Goal: Task Accomplishment & Management: Use online tool/utility

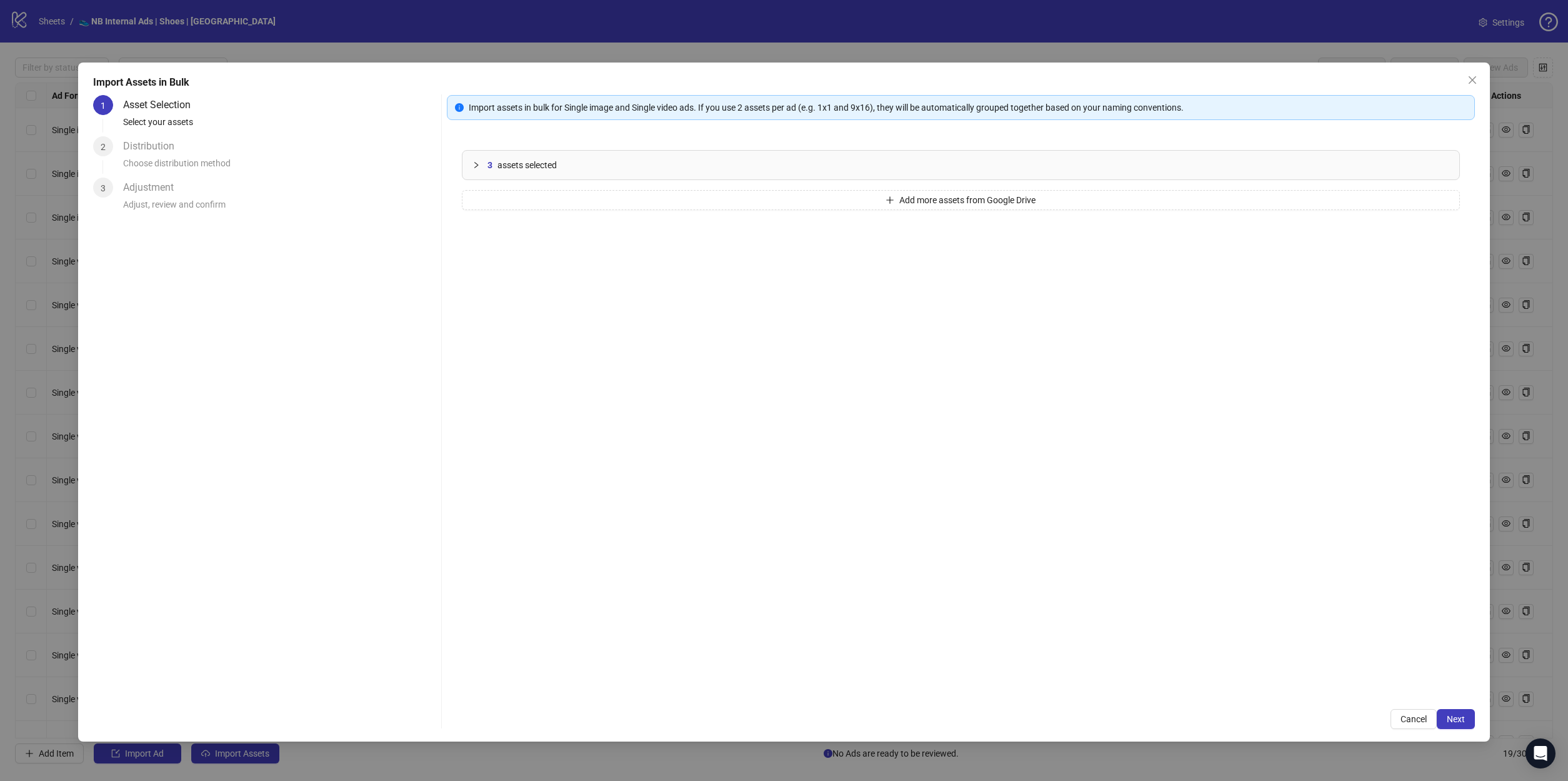
click at [500, 176] on div "3 assets selected" at bounding box center [961, 165] width 997 height 29
click at [938, 325] on span "Add more assets from Google Drive" at bounding box center [967, 327] width 136 height 10
click at [922, 457] on div "7 assets selected 6.png 5.png 4.png 10.png 9.png 8.png 7.png Add more assets fr…" at bounding box center [960, 415] width 1028 height 559
click at [918, 476] on button "Add more assets from Google Drive" at bounding box center [960, 469] width 998 height 20
click at [1462, 721] on span "Next" at bounding box center [1455, 719] width 18 height 10
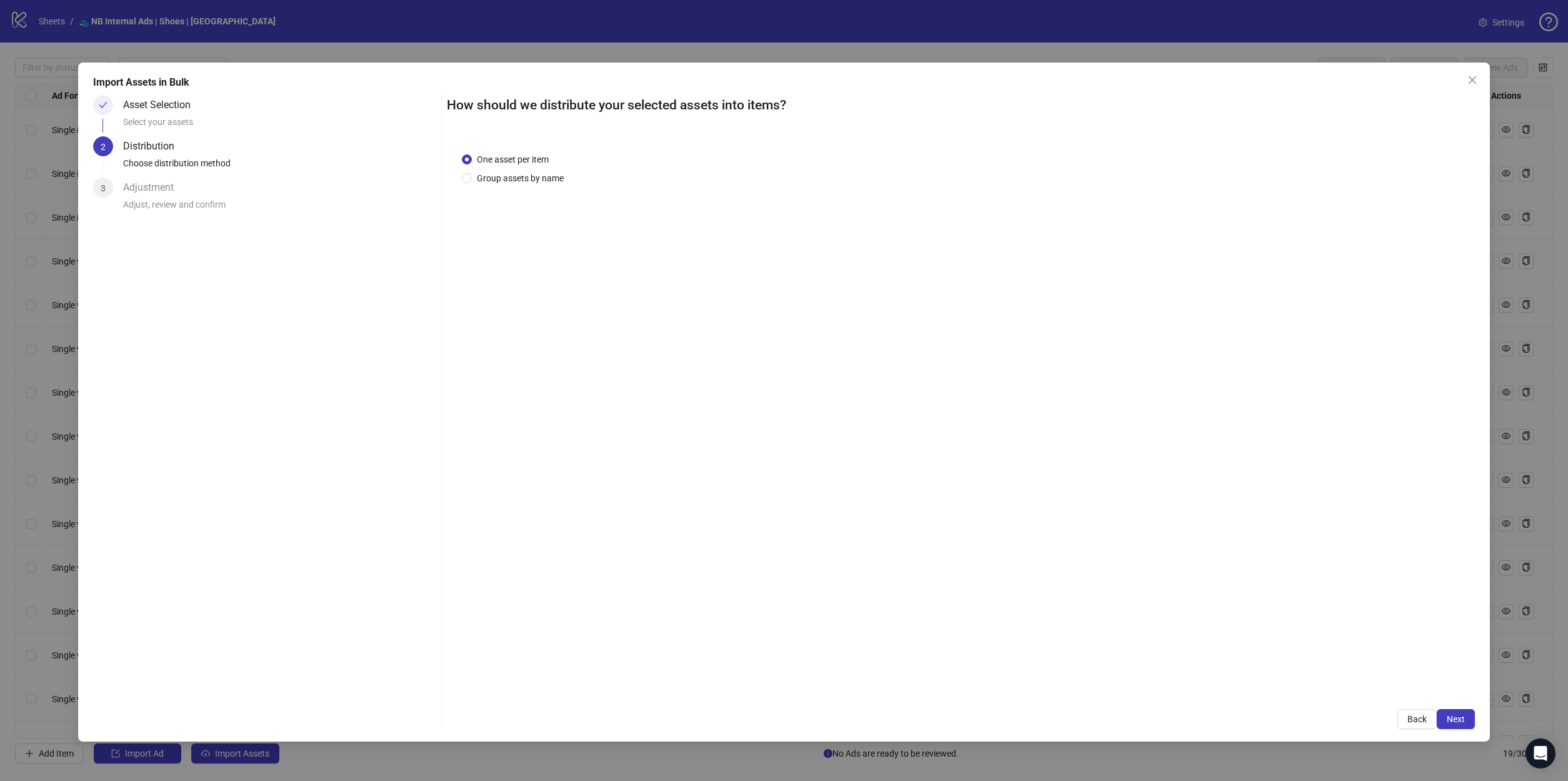
click at [1462, 721] on span "Next" at bounding box center [1455, 719] width 18 height 10
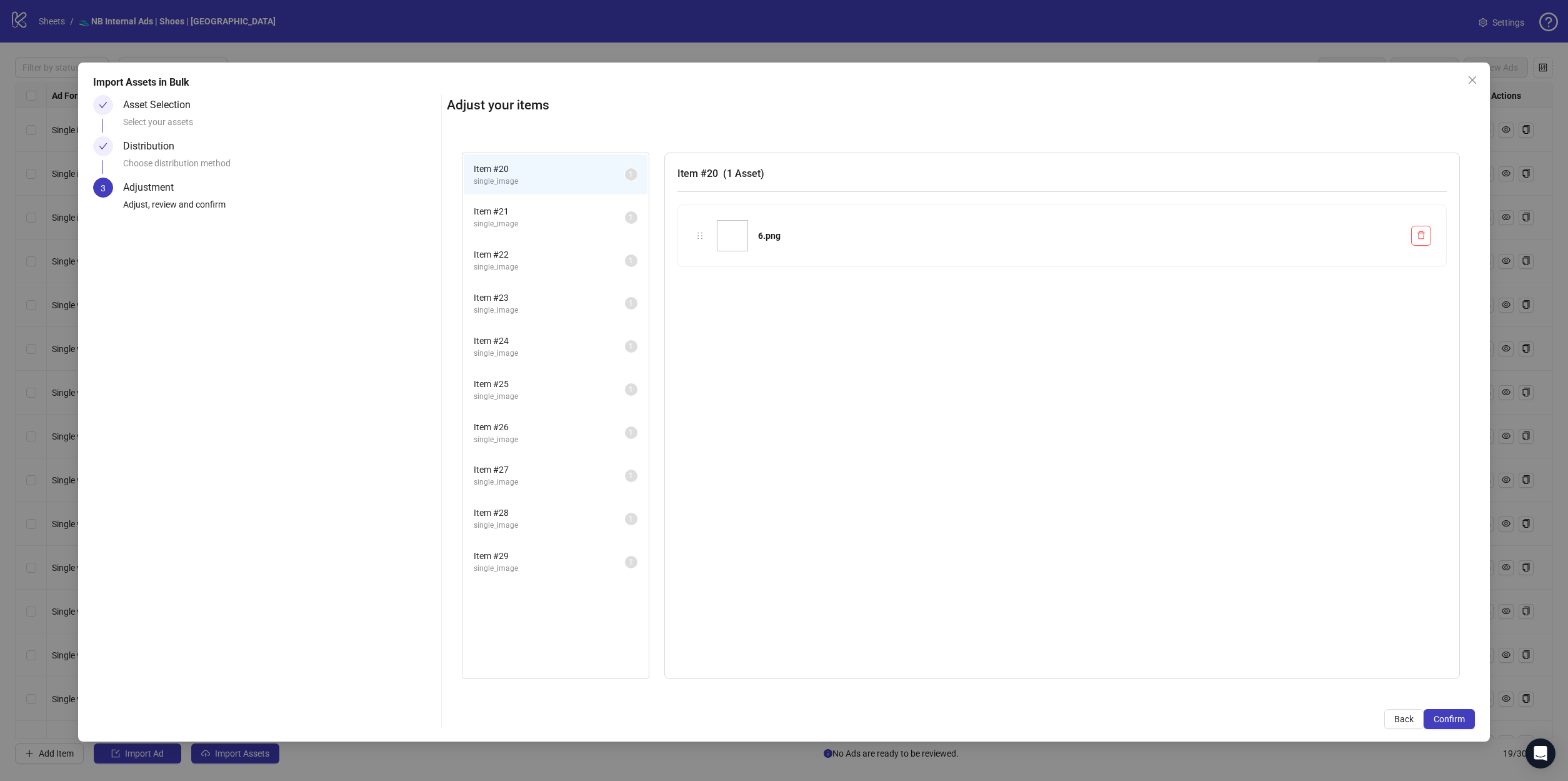
click at [1462, 721] on span "Confirm" at bounding box center [1449, 719] width 31 height 10
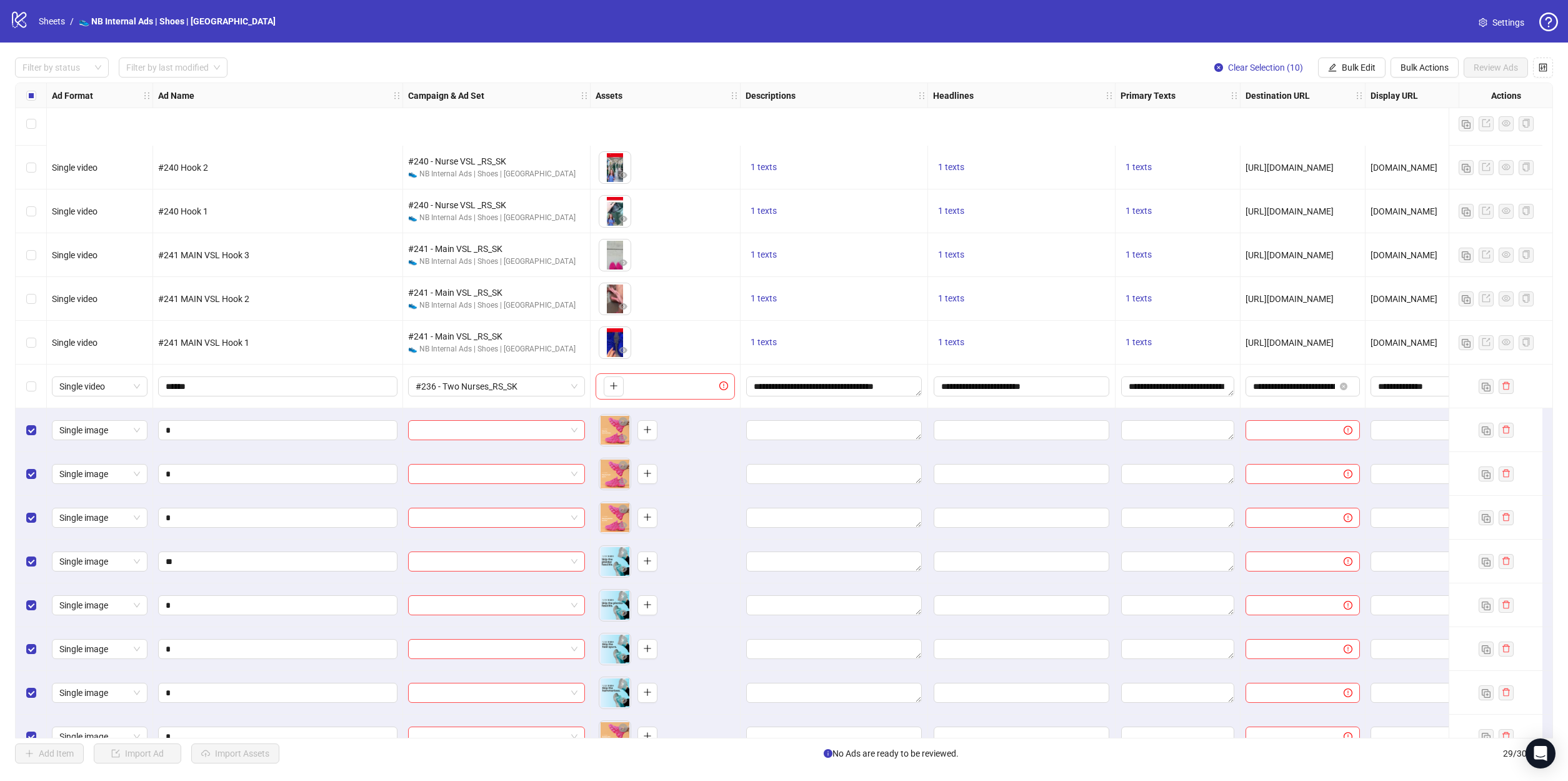
scroll to position [645, 0]
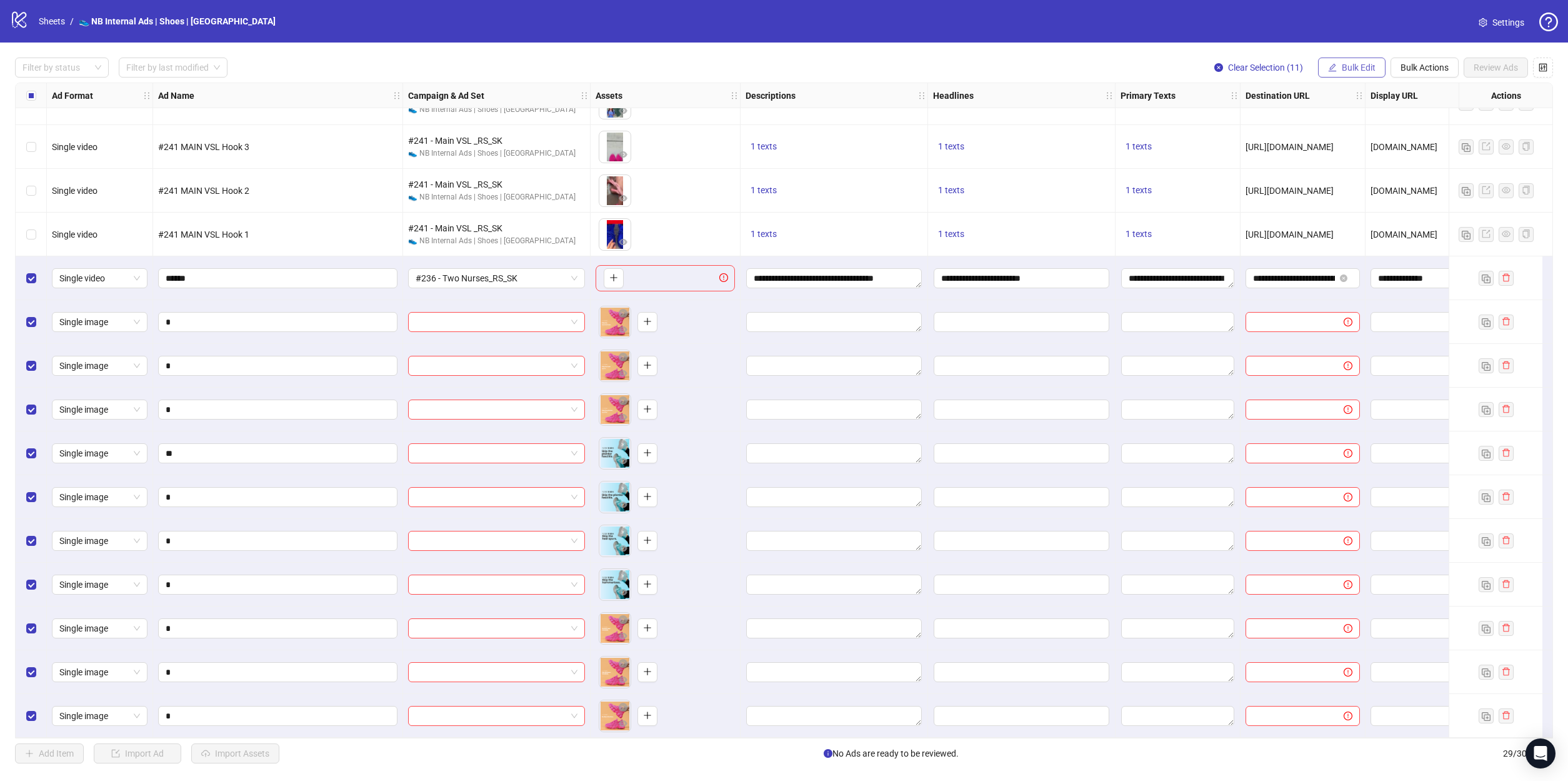
drag, startPoint x: 1354, startPoint y: 67, endPoint x: 1380, endPoint y: 77, distance: 27.9
click at [1354, 67] on span "Bulk Edit" at bounding box center [1359, 67] width 34 height 10
click at [1352, 169] on span "Headlines" at bounding box center [1364, 172] width 74 height 14
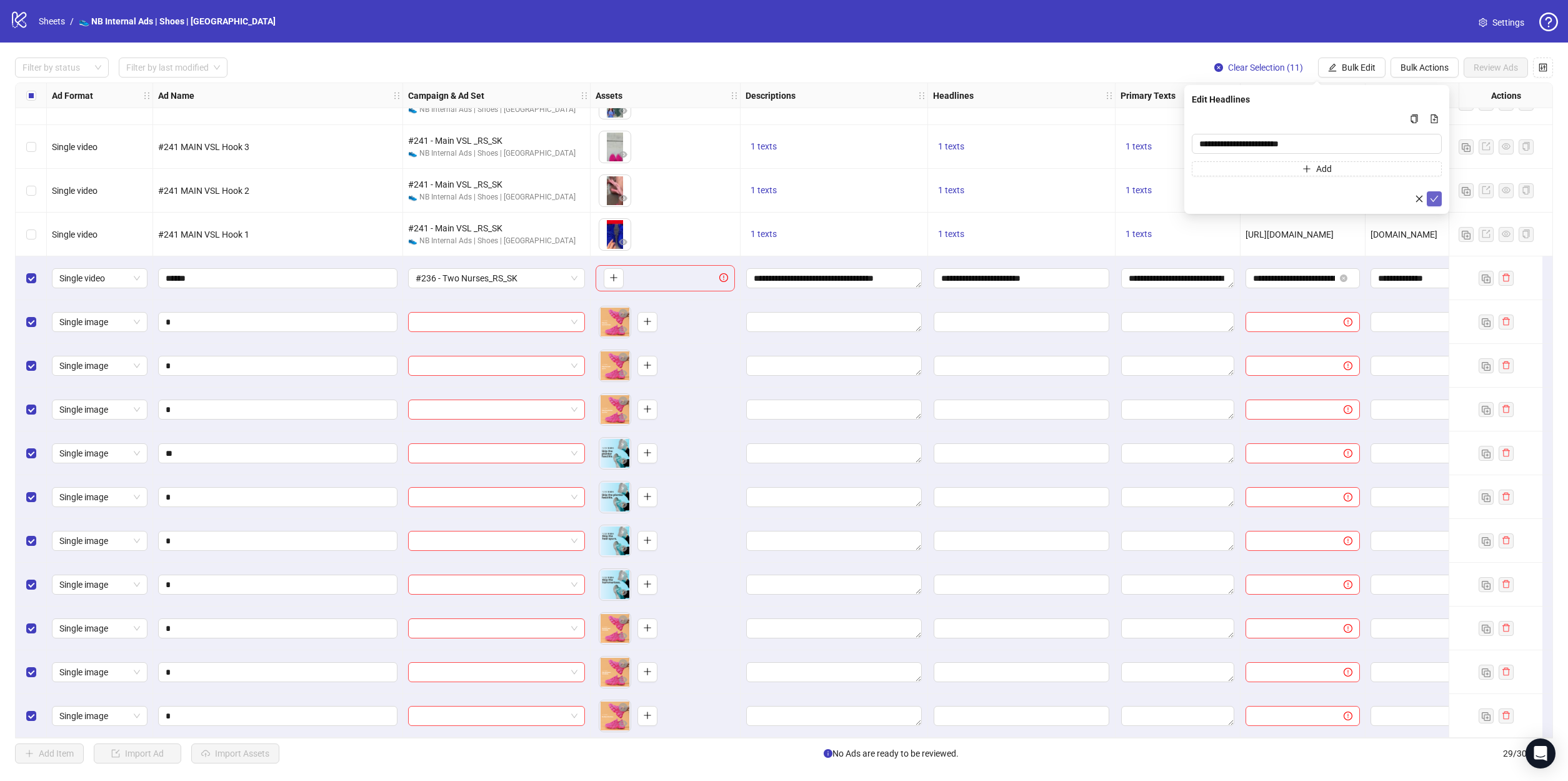
click at [1438, 201] on icon "check" at bounding box center [1434, 199] width 8 height 8
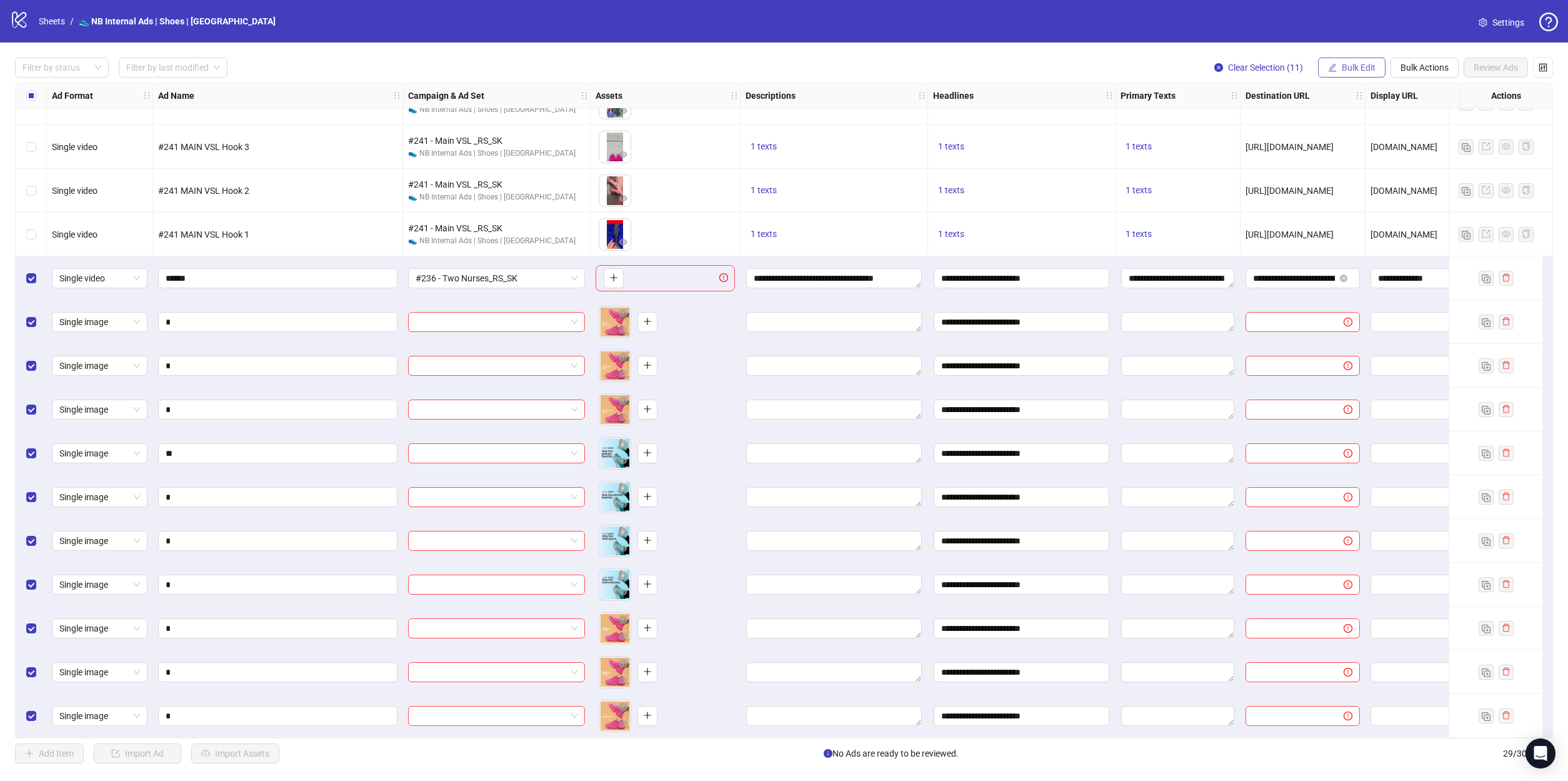
click at [1355, 72] on span "Bulk Edit" at bounding box center [1359, 67] width 34 height 10
click at [1354, 196] on span "Primary Texts" at bounding box center [1364, 192] width 74 height 14
click at [1433, 215] on icon "check" at bounding box center [1434, 212] width 8 height 8
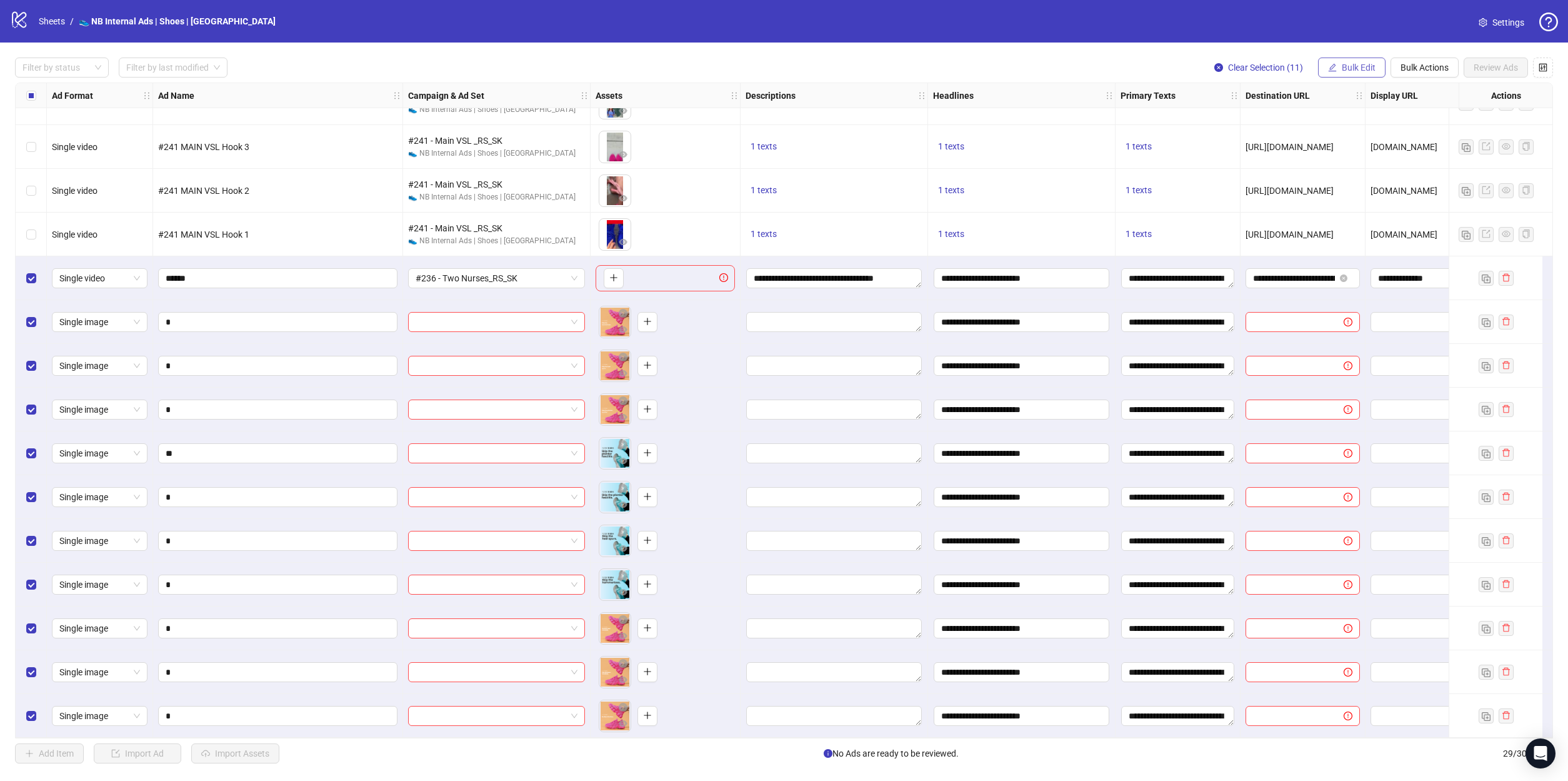
click at [1359, 68] on span "Bulk Edit" at bounding box center [1359, 67] width 34 height 10
click at [1372, 214] on span "Destination URL" at bounding box center [1364, 213] width 74 height 14
click at [1433, 157] on icon "check" at bounding box center [1434, 153] width 8 height 8
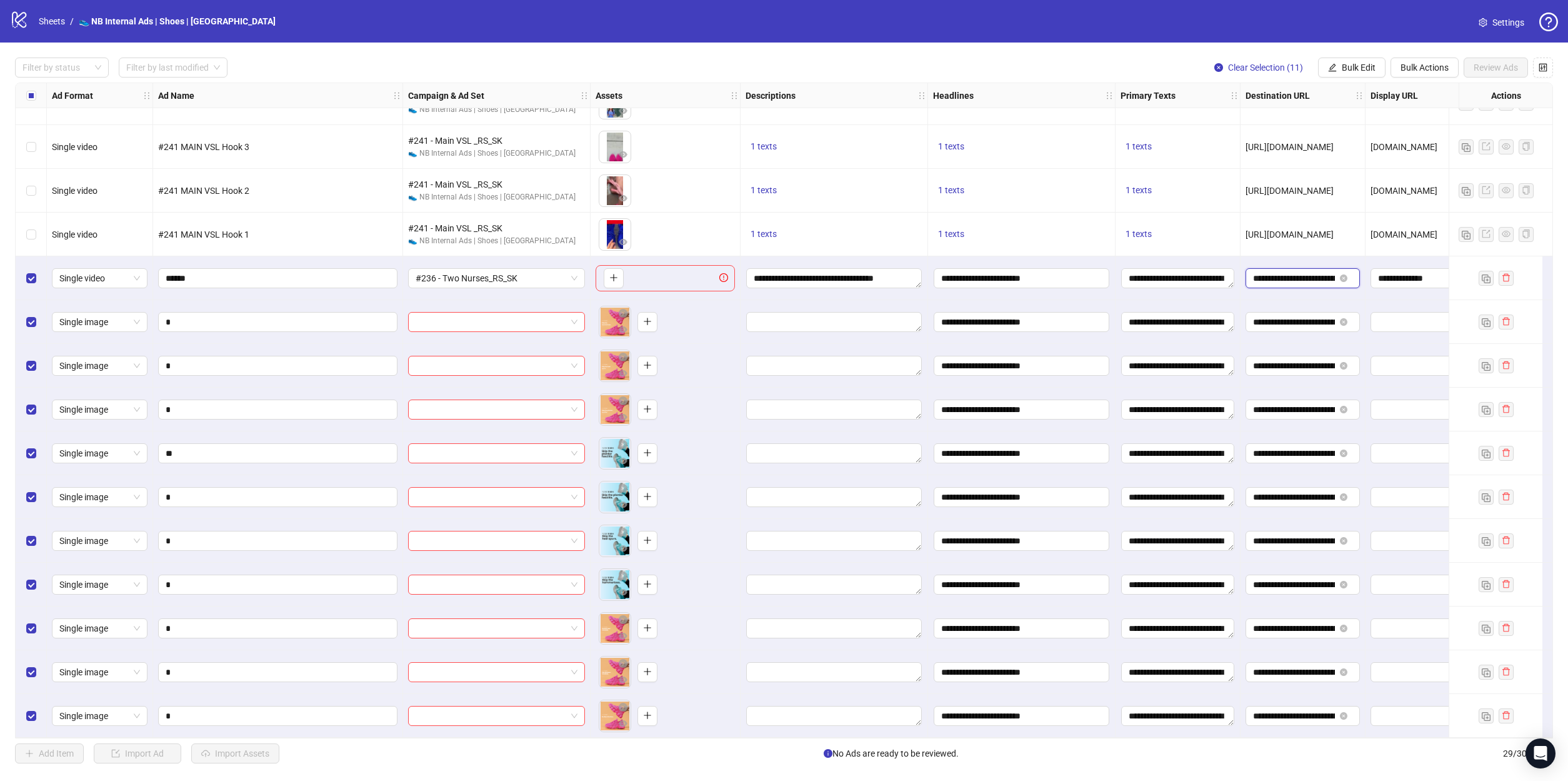
click at [1306, 276] on input "**********" at bounding box center [1293, 278] width 82 height 14
click at [1364, 72] on button "Bulk Edit" at bounding box center [1353, 67] width 68 height 20
click at [1365, 232] on span "Display URL" at bounding box center [1364, 232] width 74 height 14
click at [1440, 151] on button "submit" at bounding box center [1434, 154] width 15 height 15
click at [1346, 69] on span "Bulk Edit" at bounding box center [1359, 67] width 34 height 10
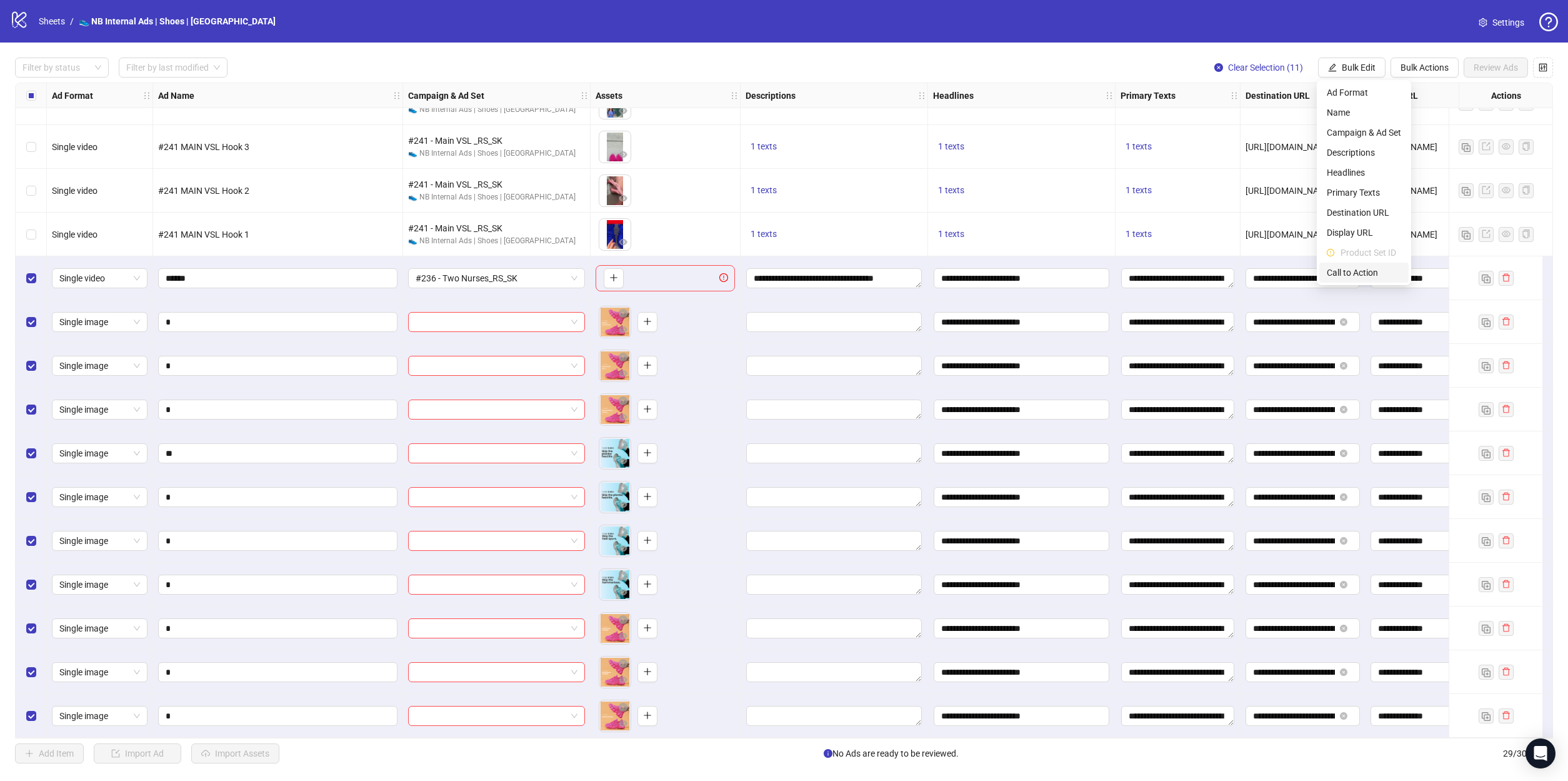
click at [1357, 269] on span "Call to Action" at bounding box center [1364, 272] width 74 height 14
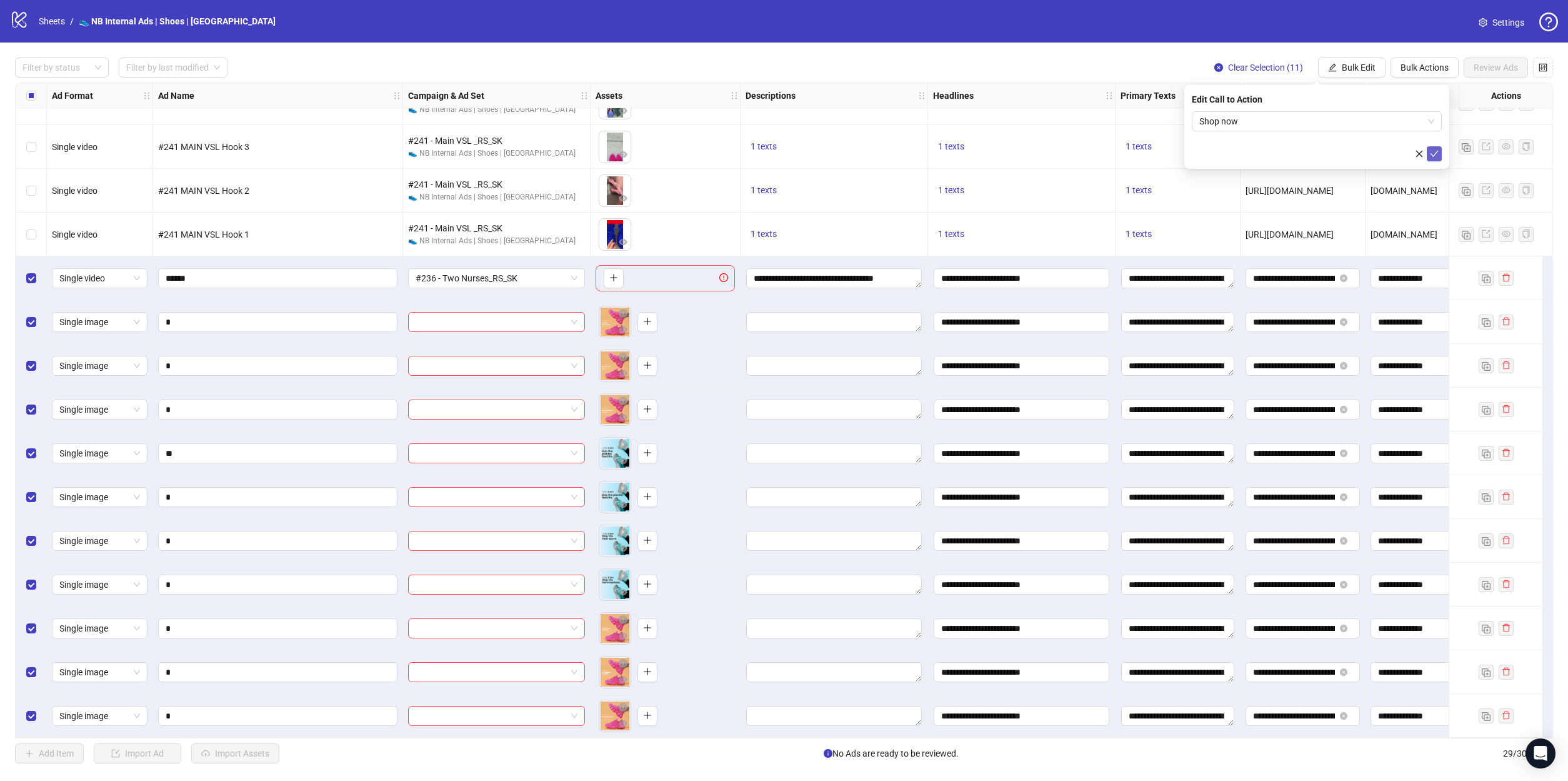
click at [1431, 158] on span "submit" at bounding box center [1434, 153] width 8 height 10
click at [1350, 74] on button "Bulk Edit" at bounding box center [1353, 67] width 68 height 20
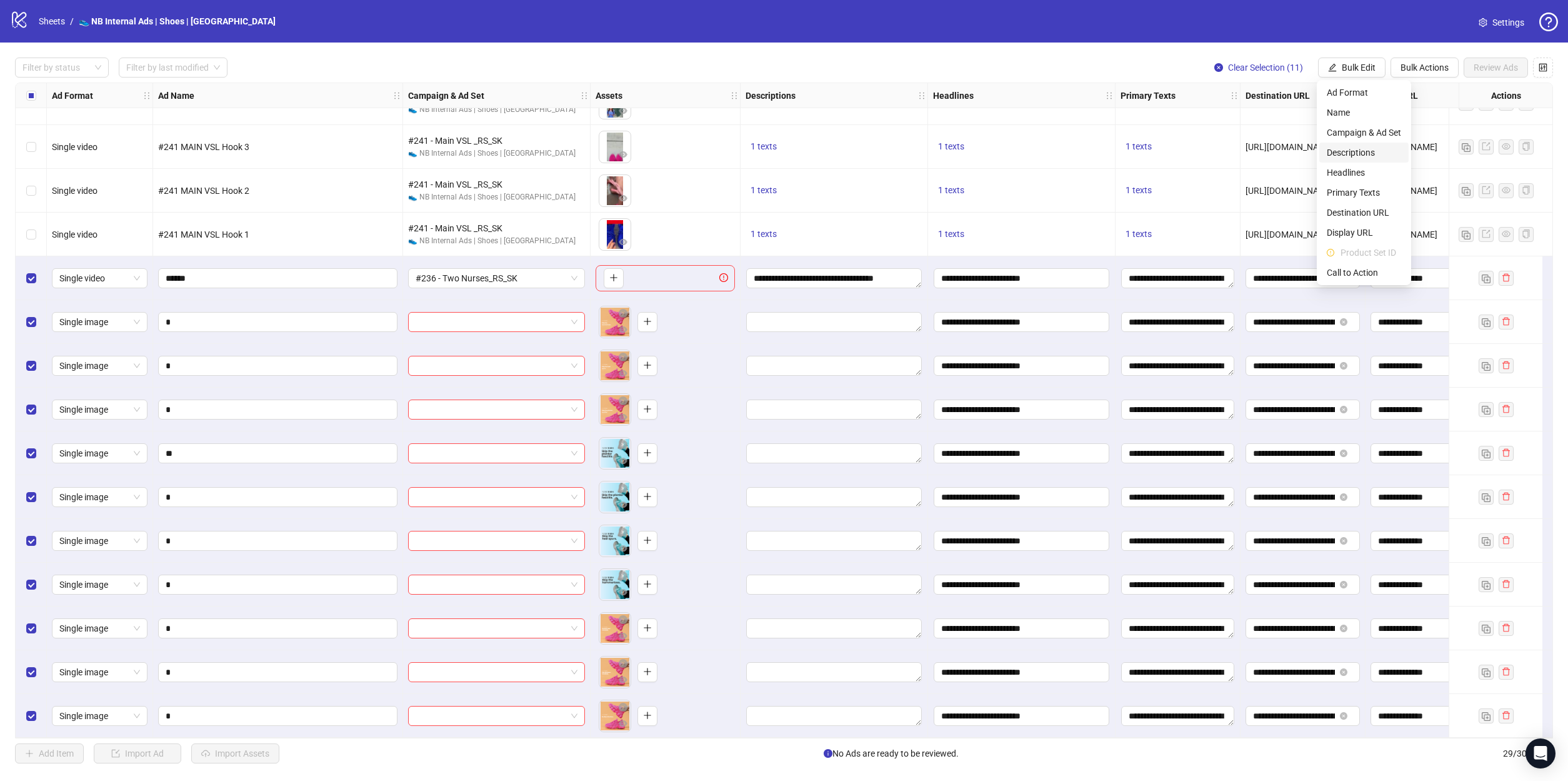
click at [1374, 151] on span "Descriptions" at bounding box center [1364, 152] width 74 height 14
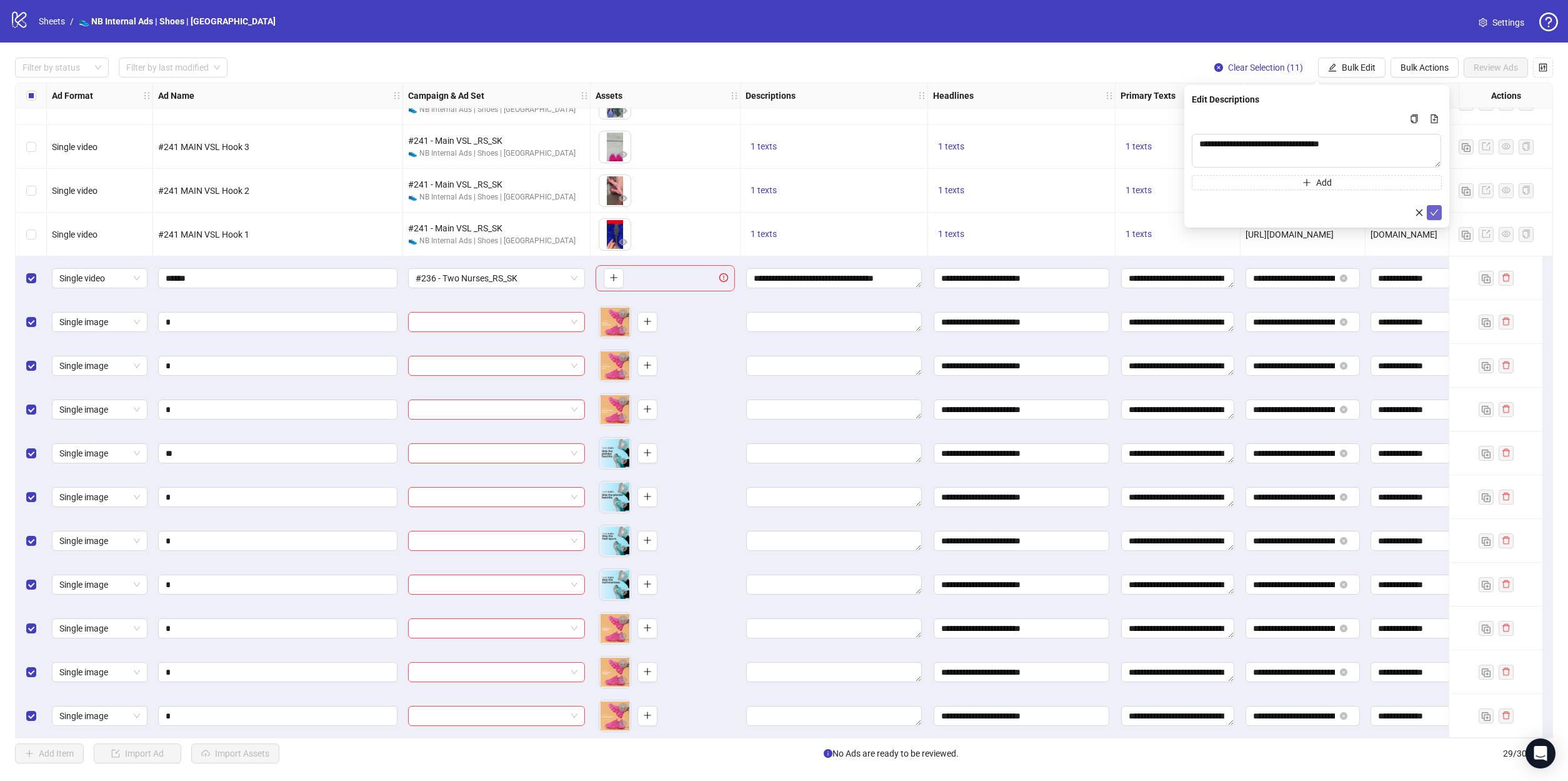
click at [1438, 217] on span "submit" at bounding box center [1434, 213] width 8 height 10
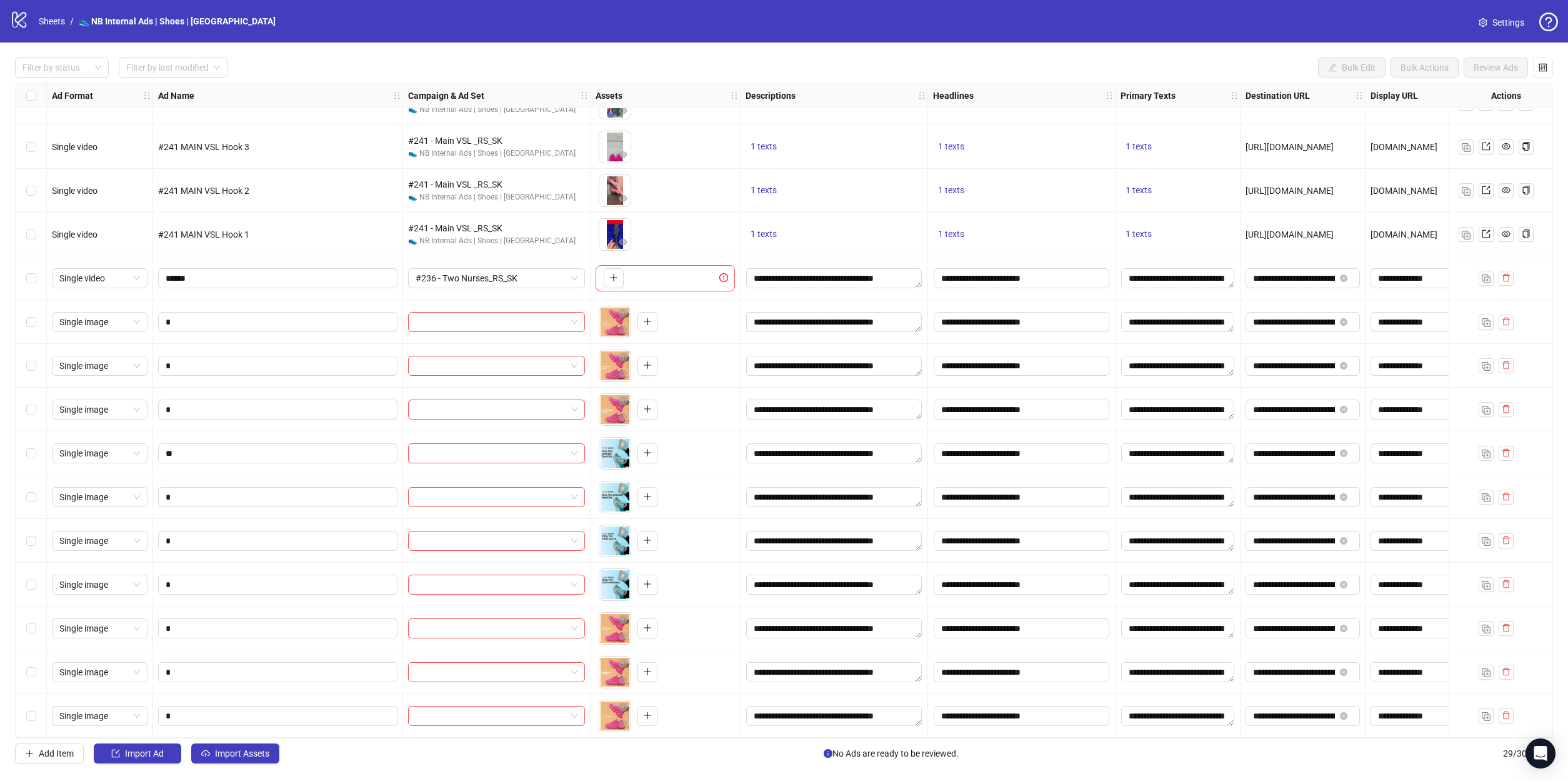
click at [36, 318] on div "Select row 20" at bounding box center [31, 322] width 31 height 44
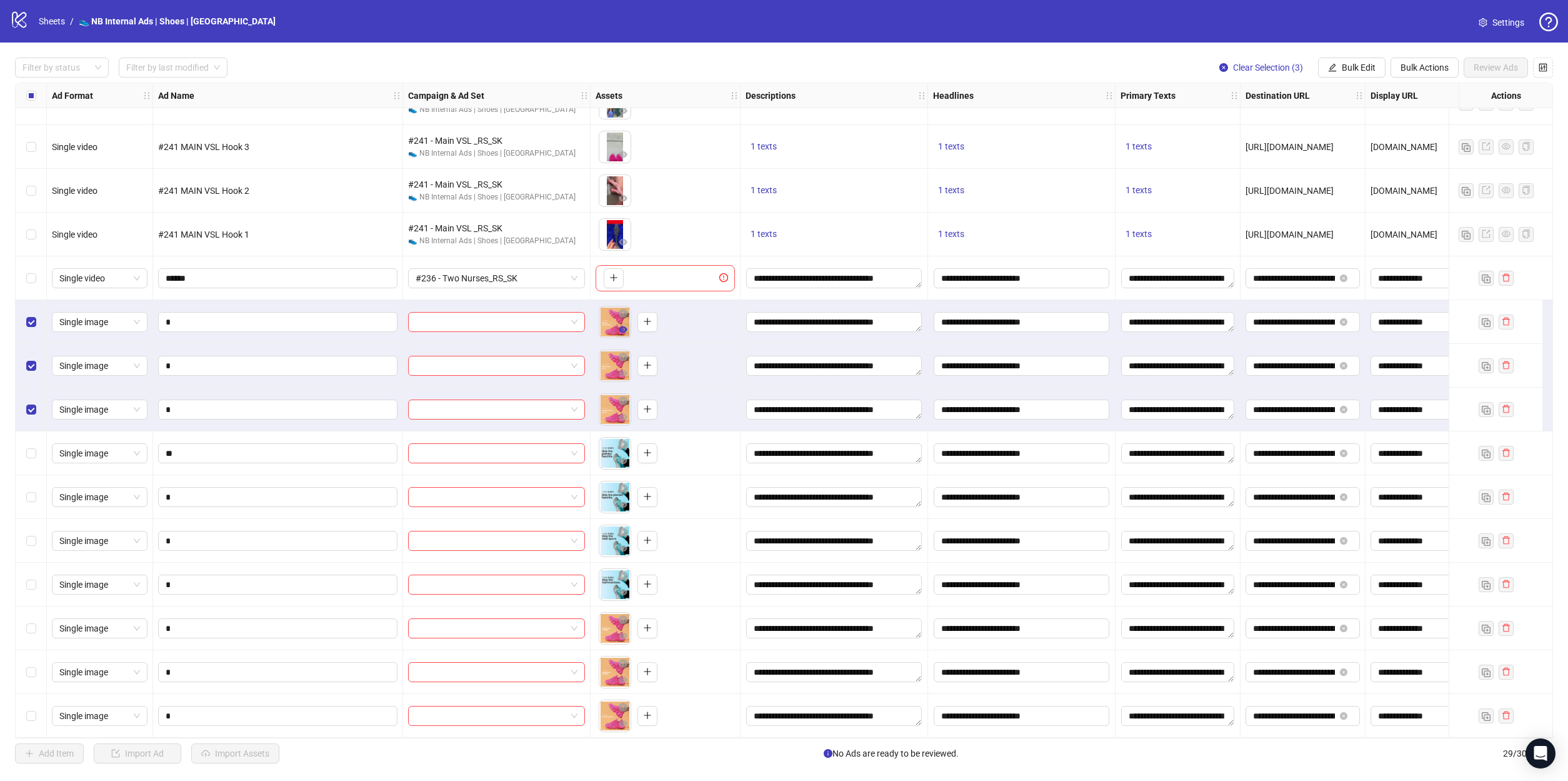
click at [624, 327] on icon "eye" at bounding box center [623, 329] width 8 height 7
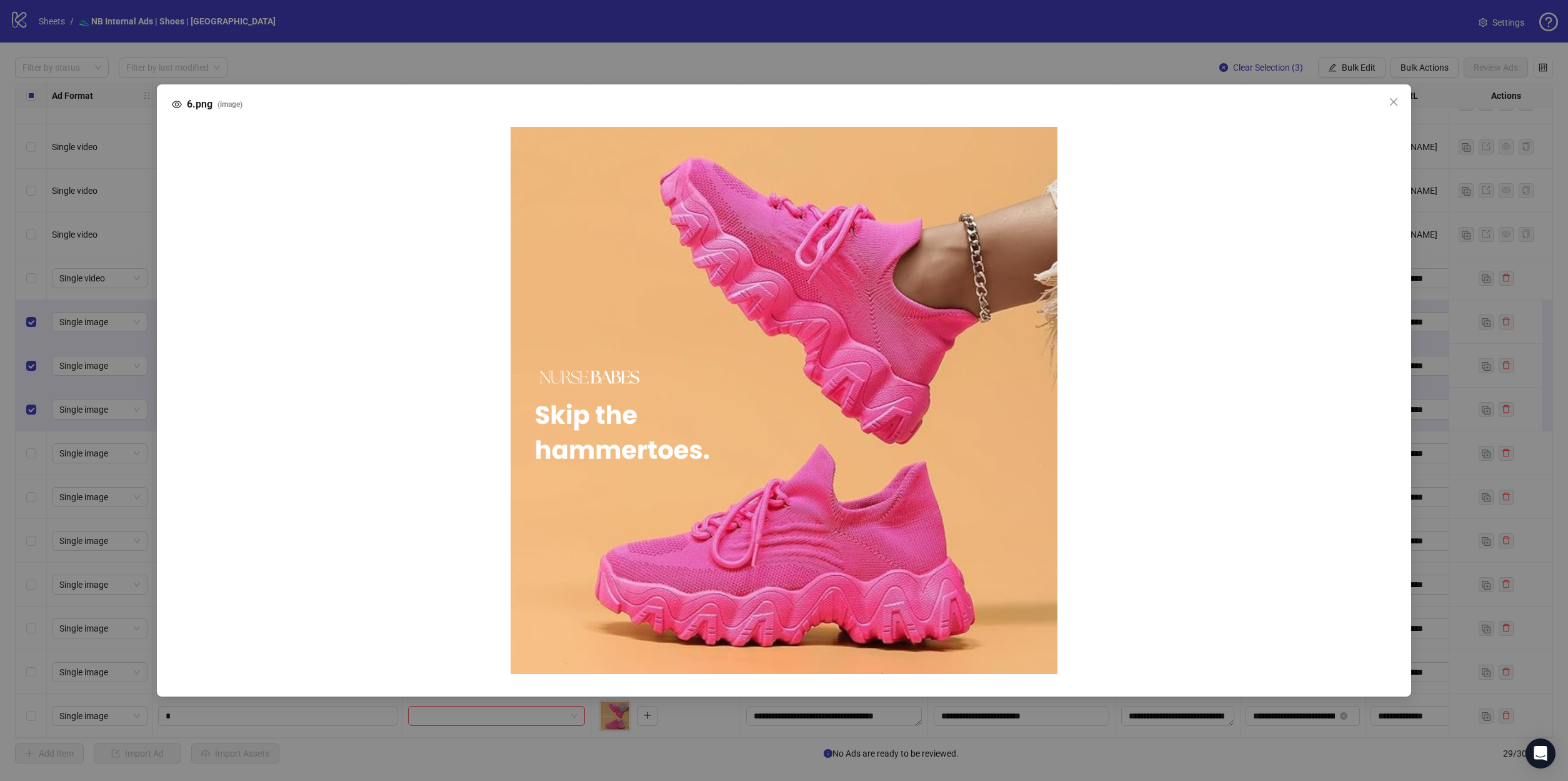
click at [625, 301] on img at bounding box center [784, 400] width 546 height 547
click at [731, 62] on div "6.png ( image )" at bounding box center [784, 390] width 1568 height 781
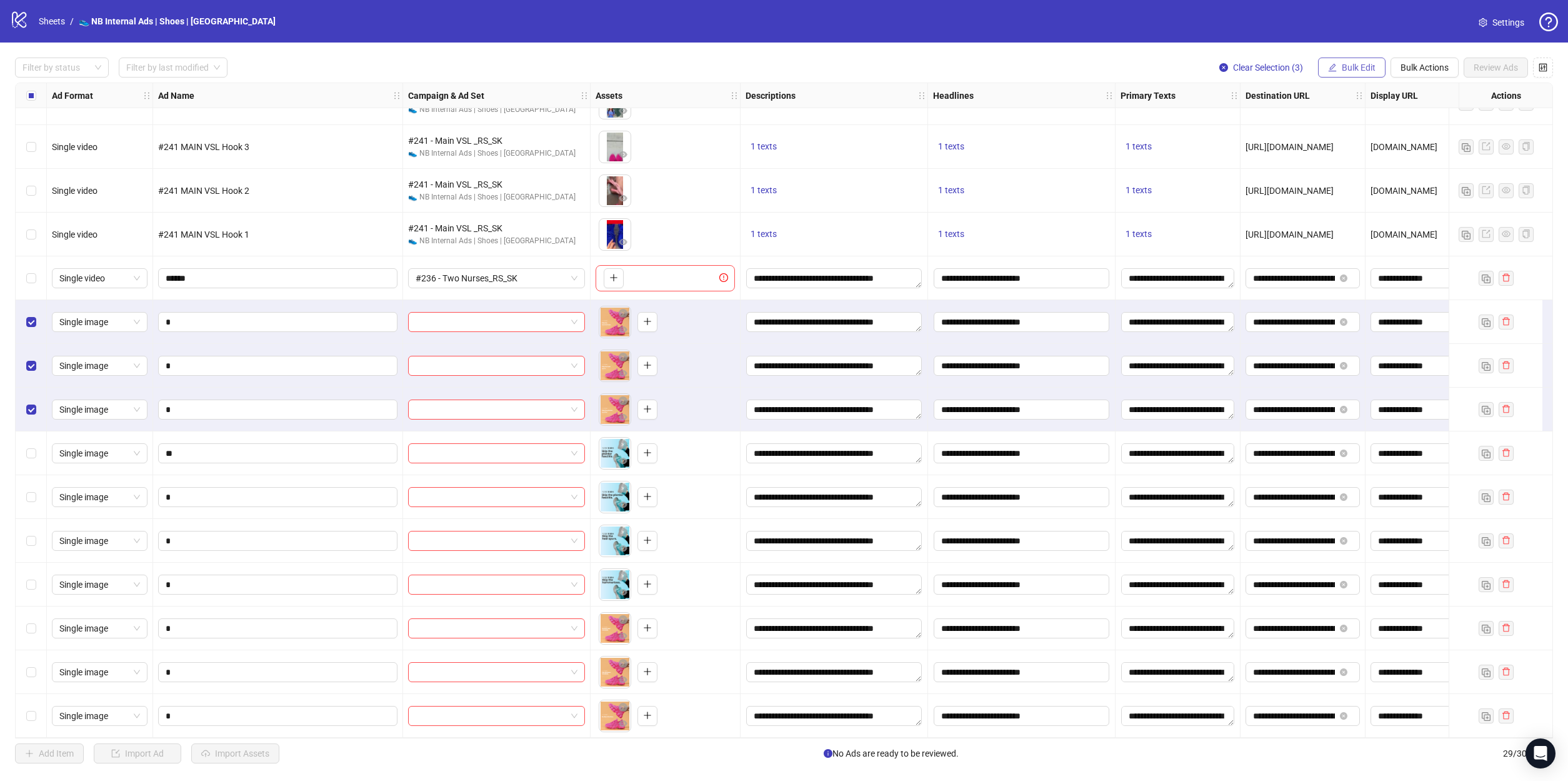
click at [1351, 68] on span "Bulk Edit" at bounding box center [1359, 67] width 34 height 10
click at [1352, 67] on span "Bulk Edit" at bounding box center [1359, 67] width 34 height 10
click at [1359, 136] on span "Campaign & Ad Set" at bounding box center [1364, 133] width 74 height 14
click at [1391, 130] on input "search" at bounding box center [1311, 121] width 224 height 19
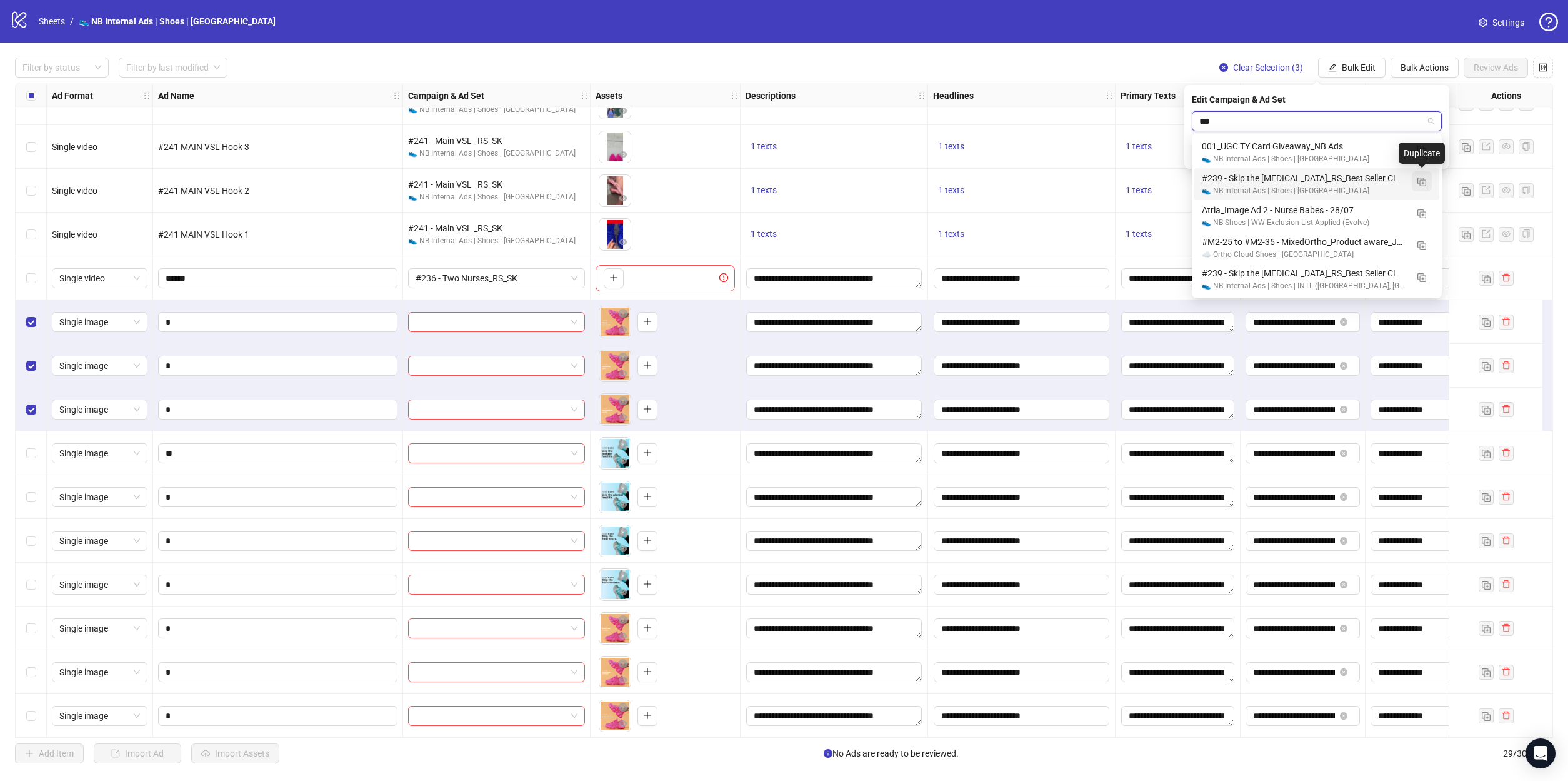
click at [1426, 182] on img "button" at bounding box center [1421, 182] width 8 height 8
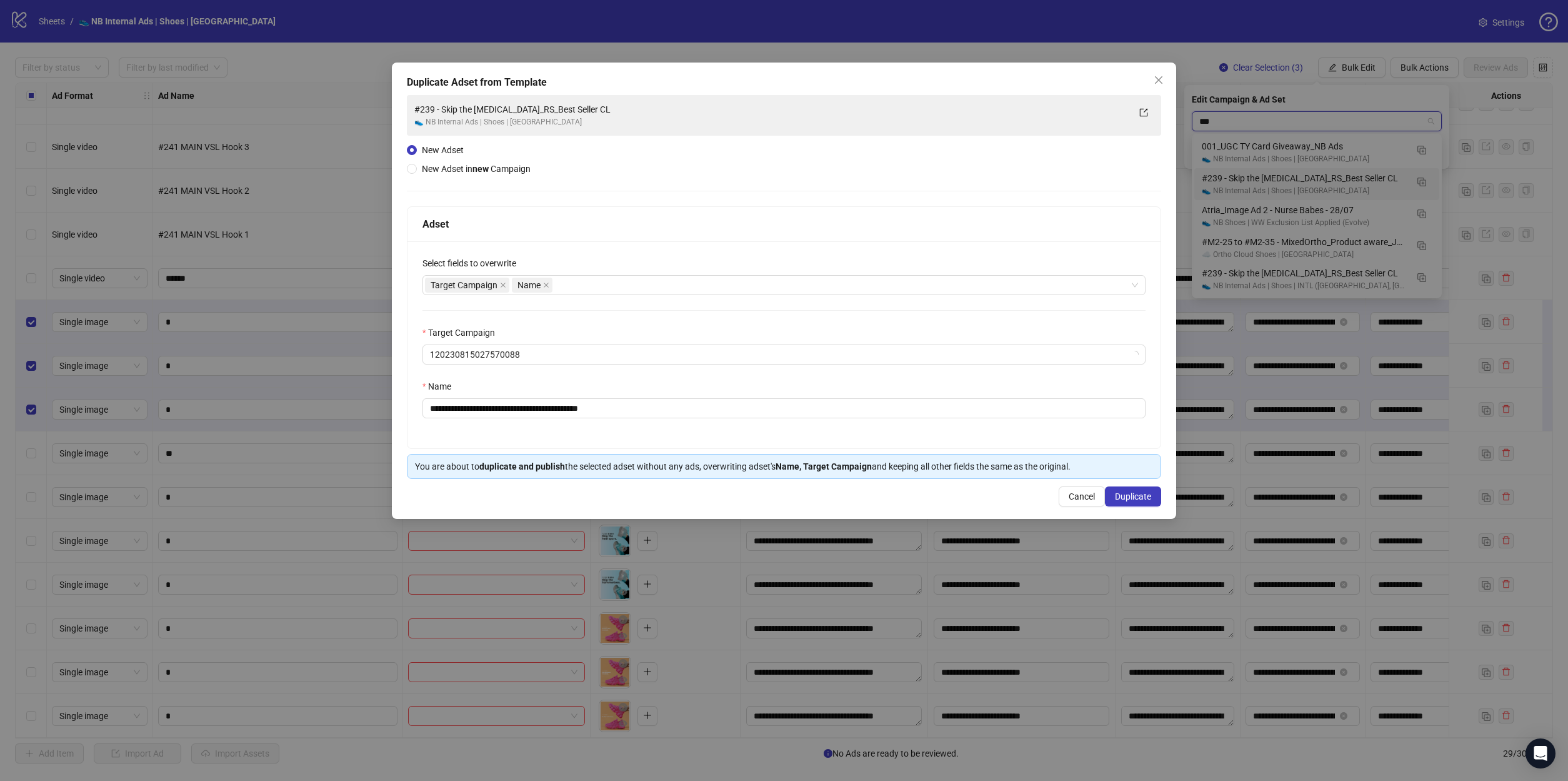
type input "***"
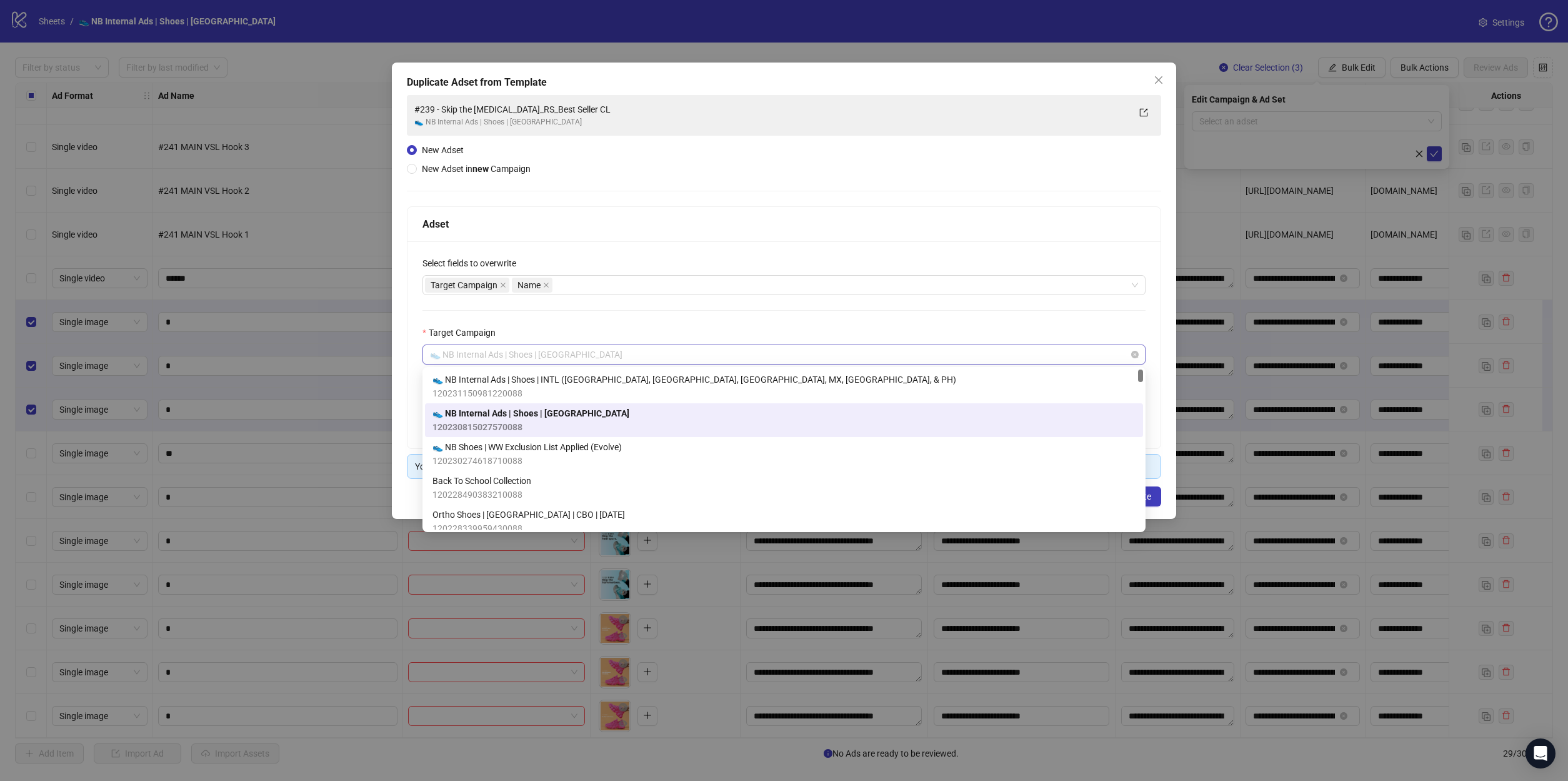
click at [589, 358] on span "👟 NB Internal Ads | Shoes | [GEOGRAPHIC_DATA]" at bounding box center [784, 355] width 708 height 19
click at [659, 331] on div "Target Campaign" at bounding box center [784, 335] width 723 height 19
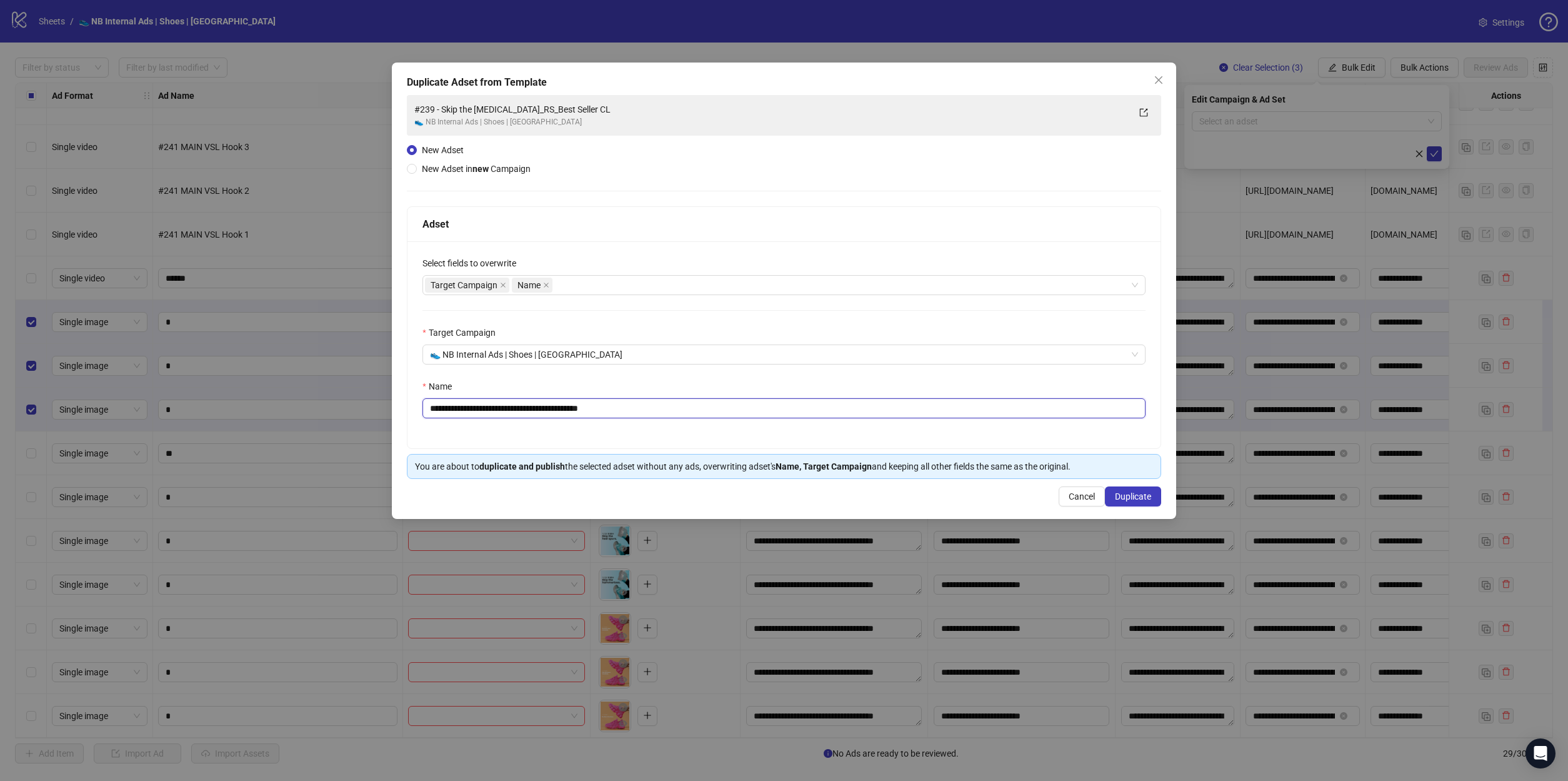
click at [653, 417] on input "**********" at bounding box center [784, 407] width 723 height 20
paste input "text"
type input "**********"
click at [1133, 495] on span "Duplicate" at bounding box center [1133, 496] width 37 height 10
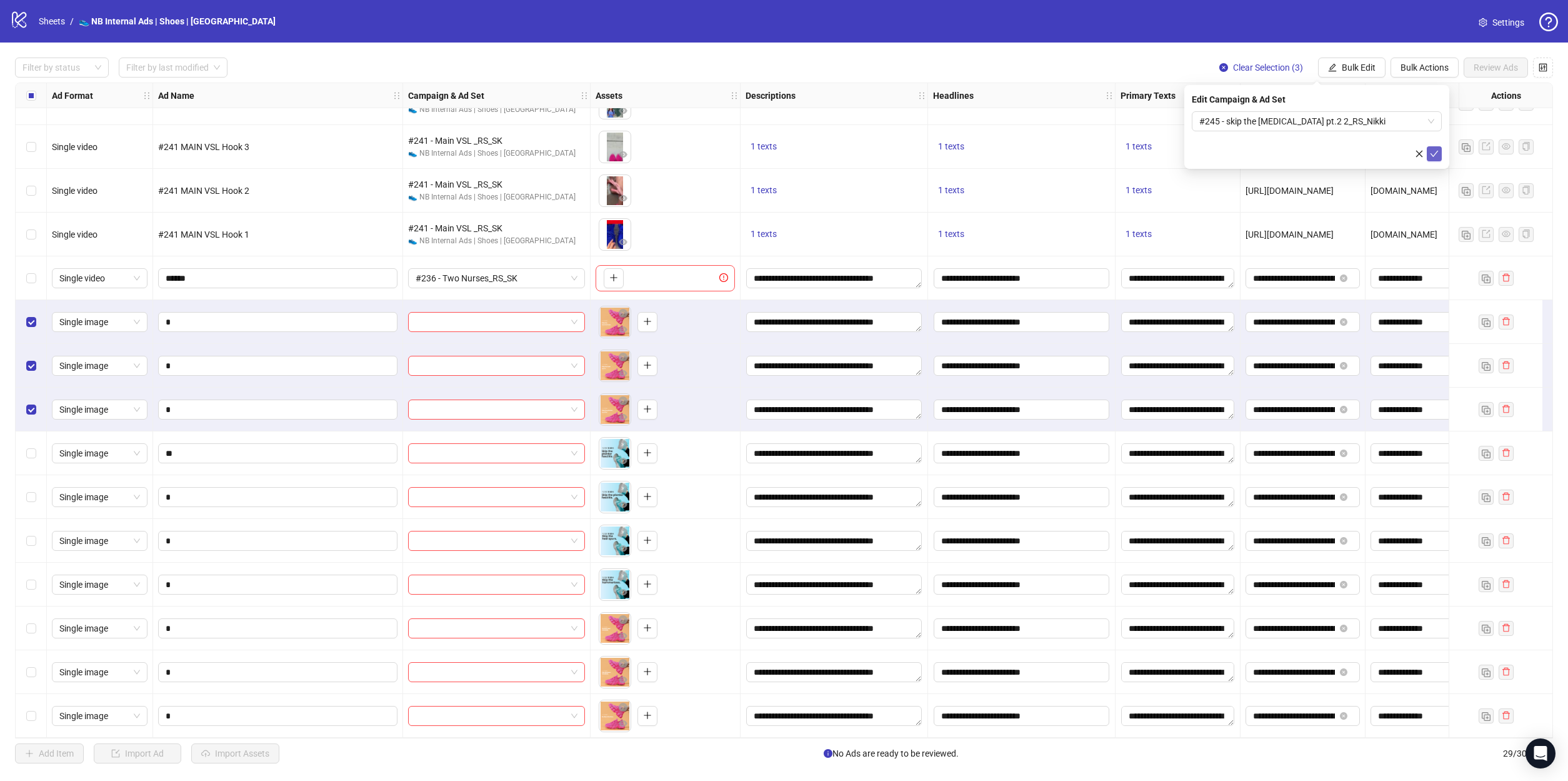
click at [1427, 158] on button "submit" at bounding box center [1434, 154] width 15 height 15
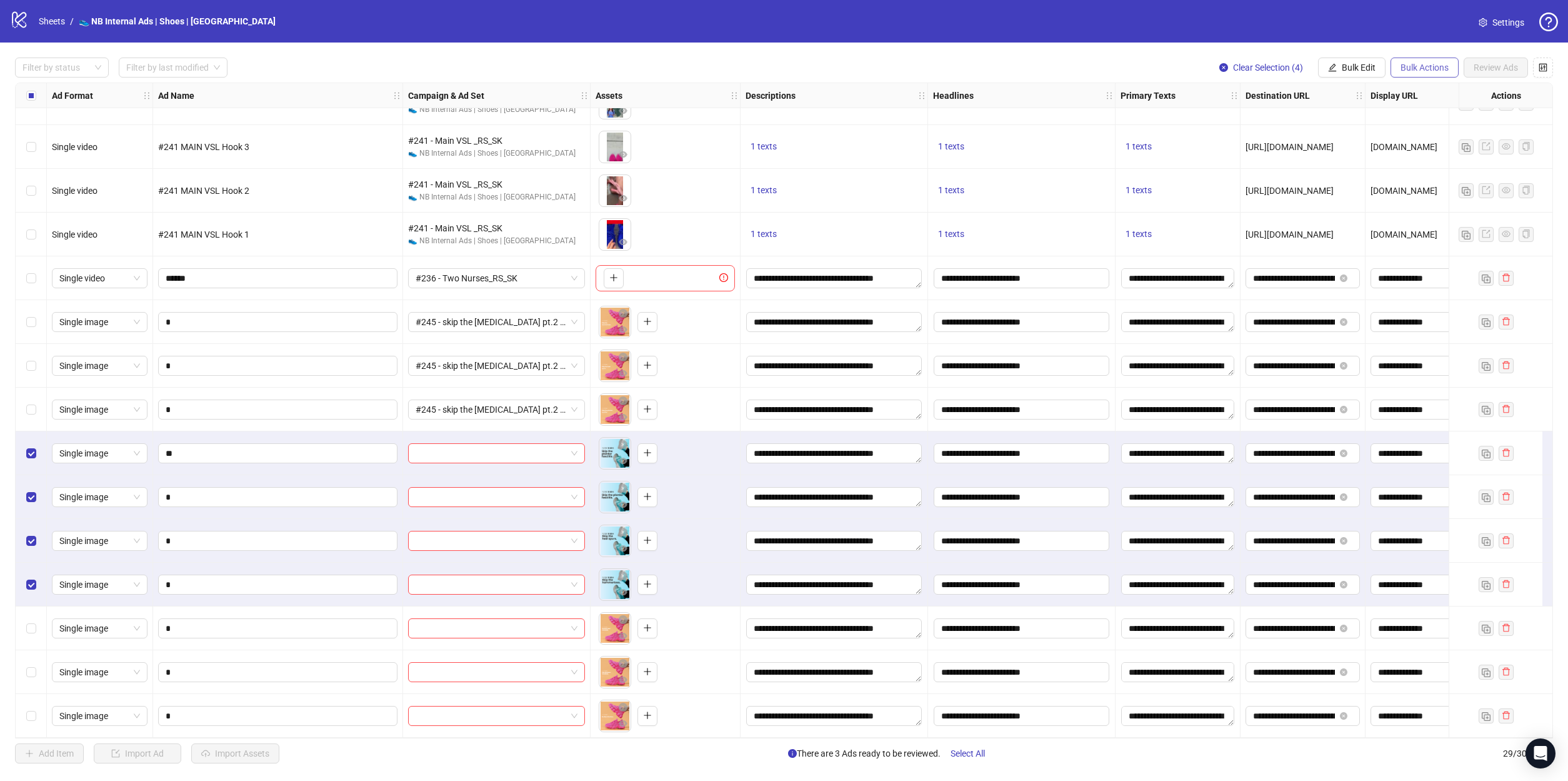
click at [1426, 76] on button "Bulk Actions" at bounding box center [1425, 67] width 68 height 20
click at [1375, 70] on button "Bulk Edit" at bounding box center [1353, 67] width 68 height 20
click at [1370, 131] on span "Campaign & Ad Set" at bounding box center [1364, 133] width 74 height 14
click at [1374, 127] on input "search" at bounding box center [1311, 121] width 224 height 19
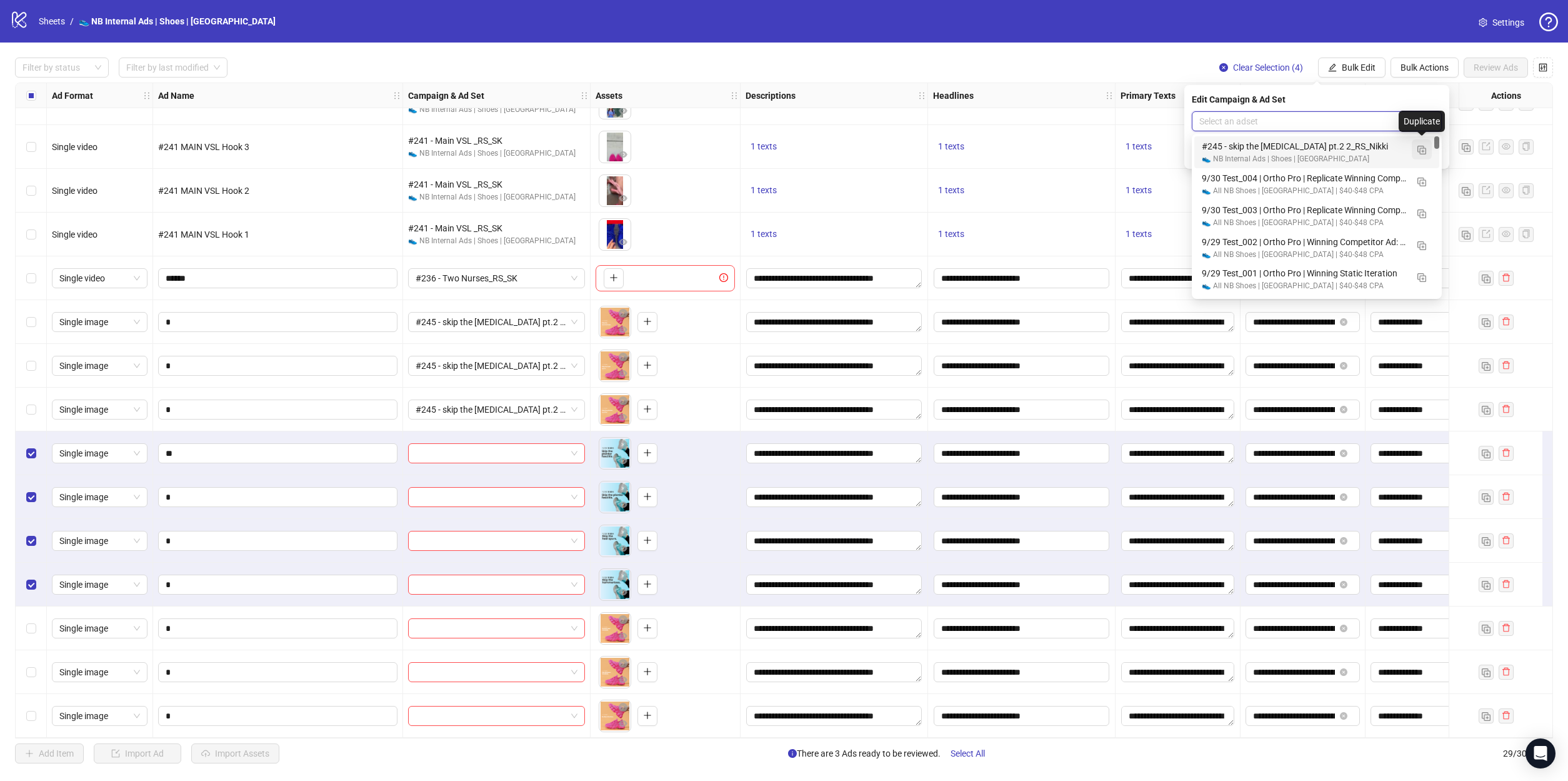
click at [1419, 150] on img "button" at bounding box center [1421, 150] width 8 height 8
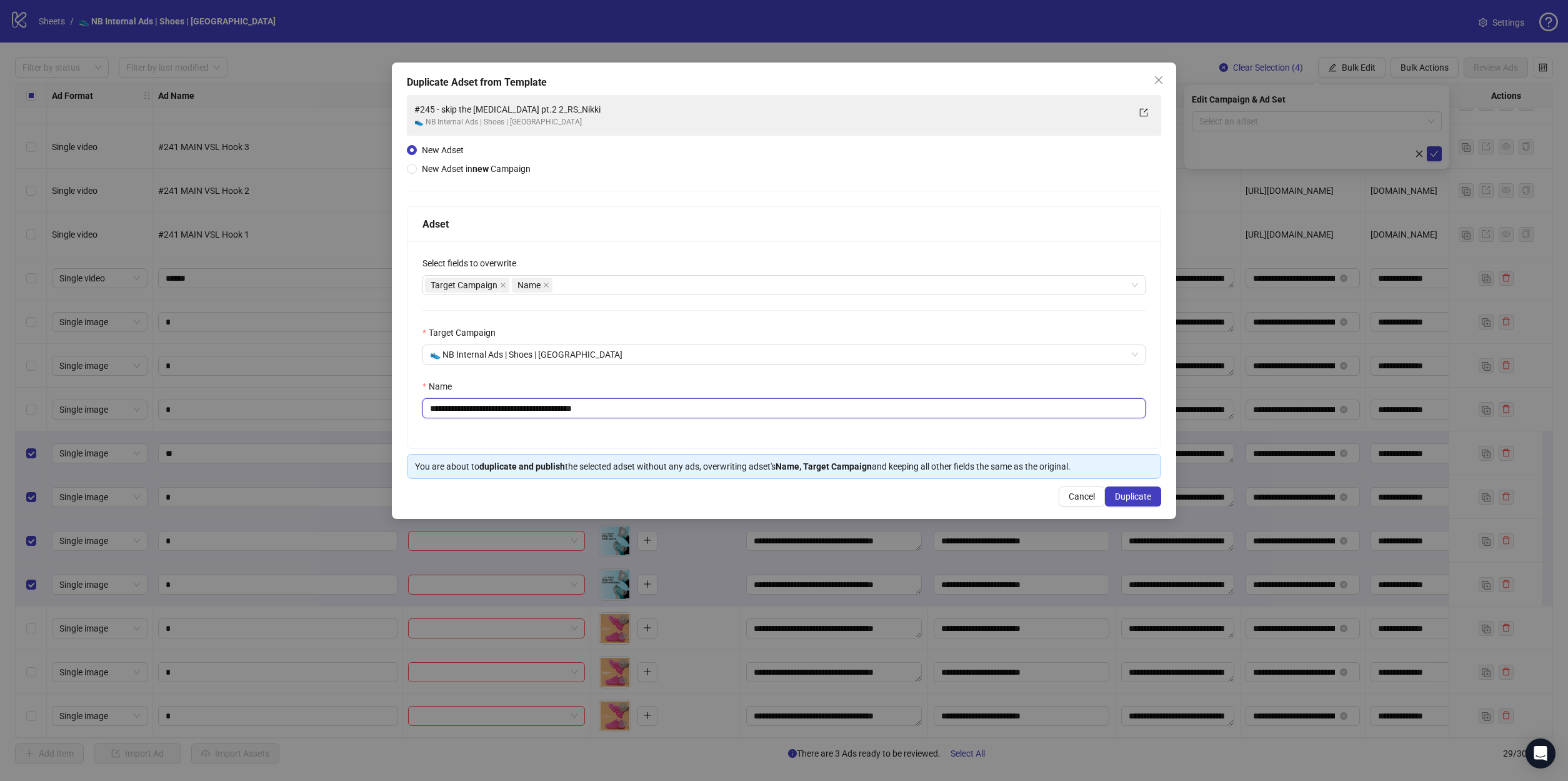
click at [489, 407] on input "**********" at bounding box center [784, 407] width 723 height 20
drag, startPoint x: 613, startPoint y: 412, endPoint x: 587, endPoint y: 411, distance: 26.0
click at [587, 411] on input "**********" at bounding box center [784, 407] width 723 height 20
drag, startPoint x: 539, startPoint y: 407, endPoint x: 402, endPoint y: 407, distance: 137.0
click at [402, 407] on div "**********" at bounding box center [784, 290] width 784 height 456
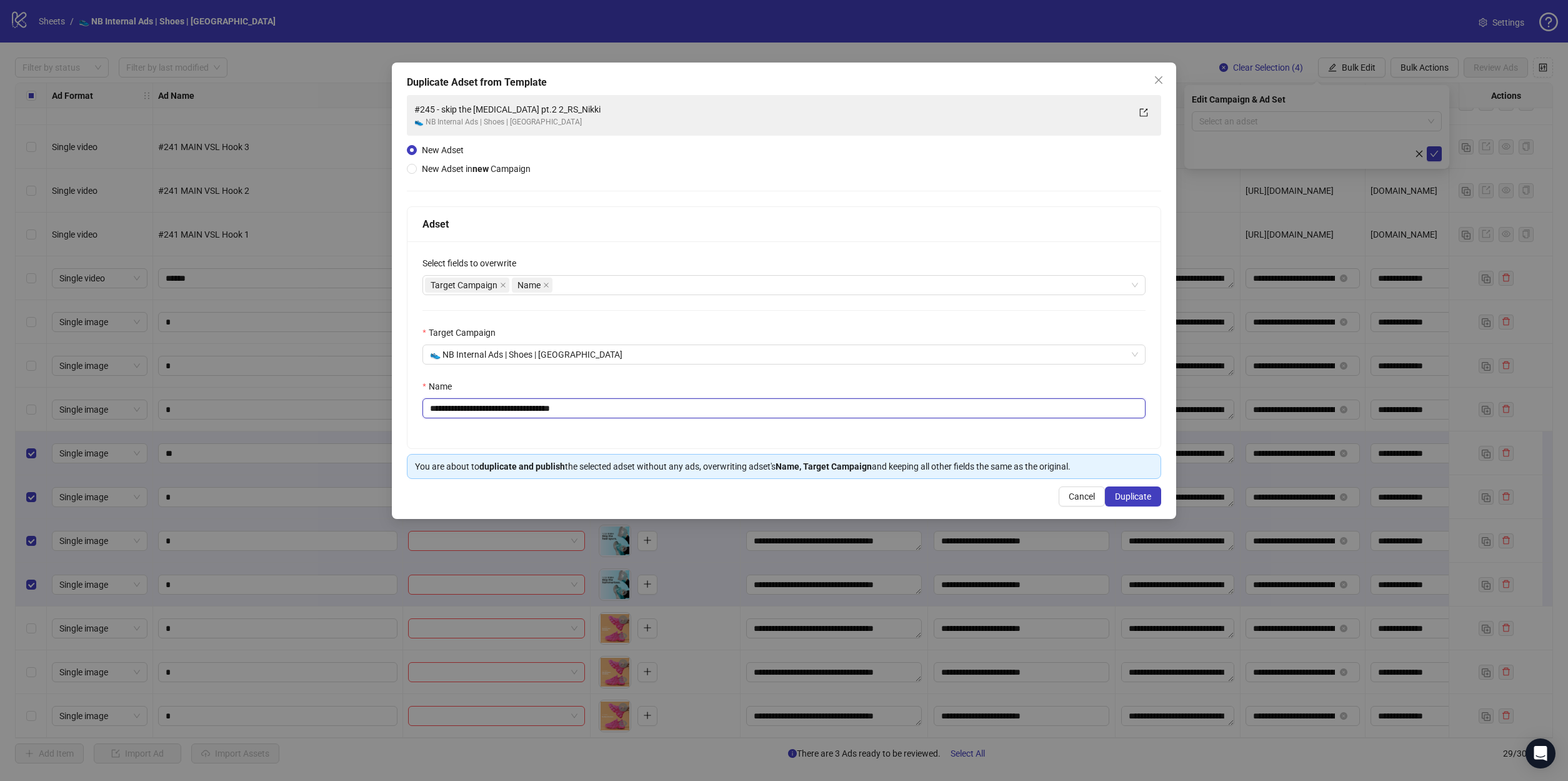
paste input "text"
type input "**********"
click at [1112, 497] on button "Duplicate" at bounding box center [1133, 496] width 56 height 20
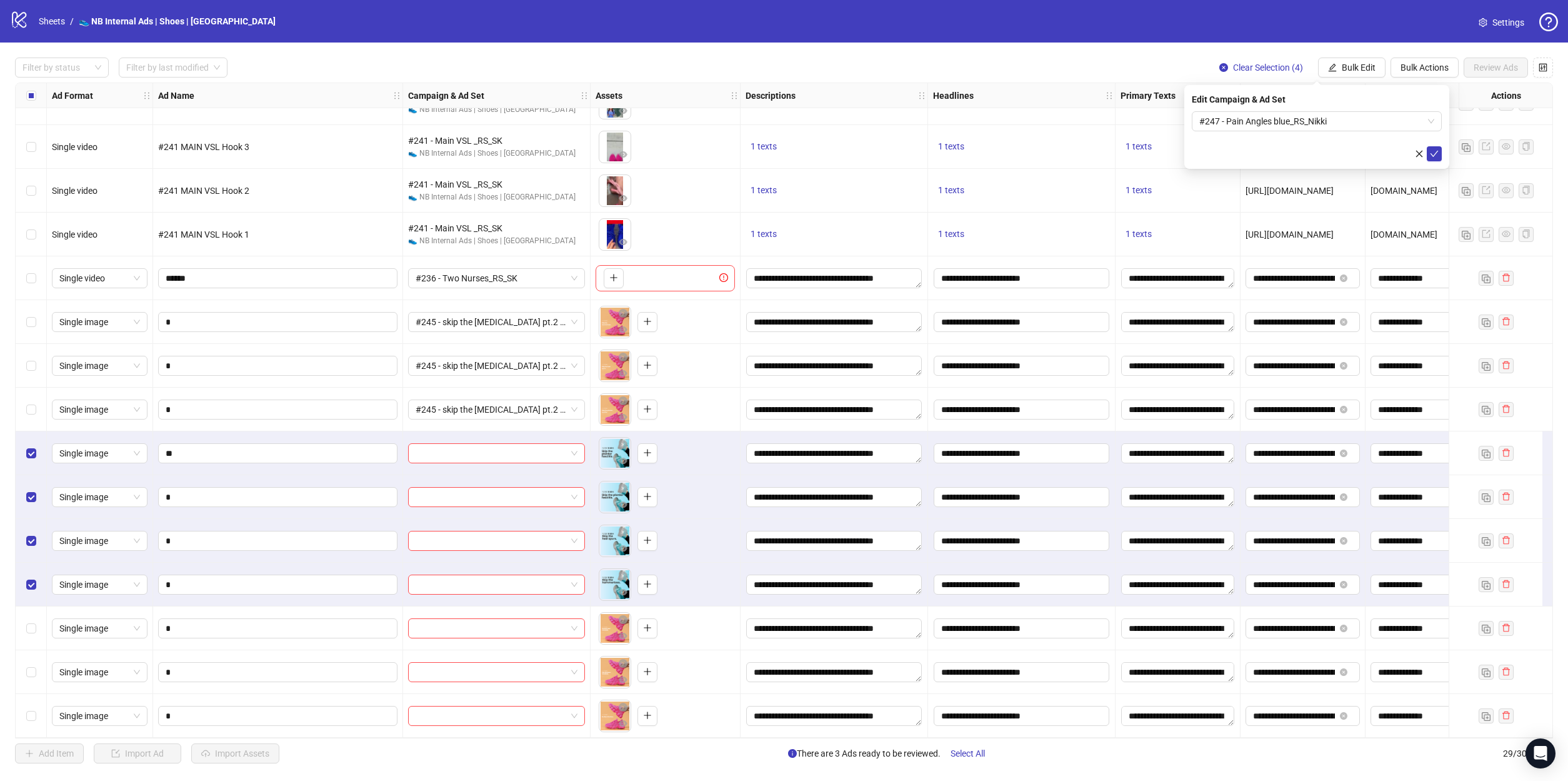
click at [1434, 156] on icon "check" at bounding box center [1434, 153] width 8 height 8
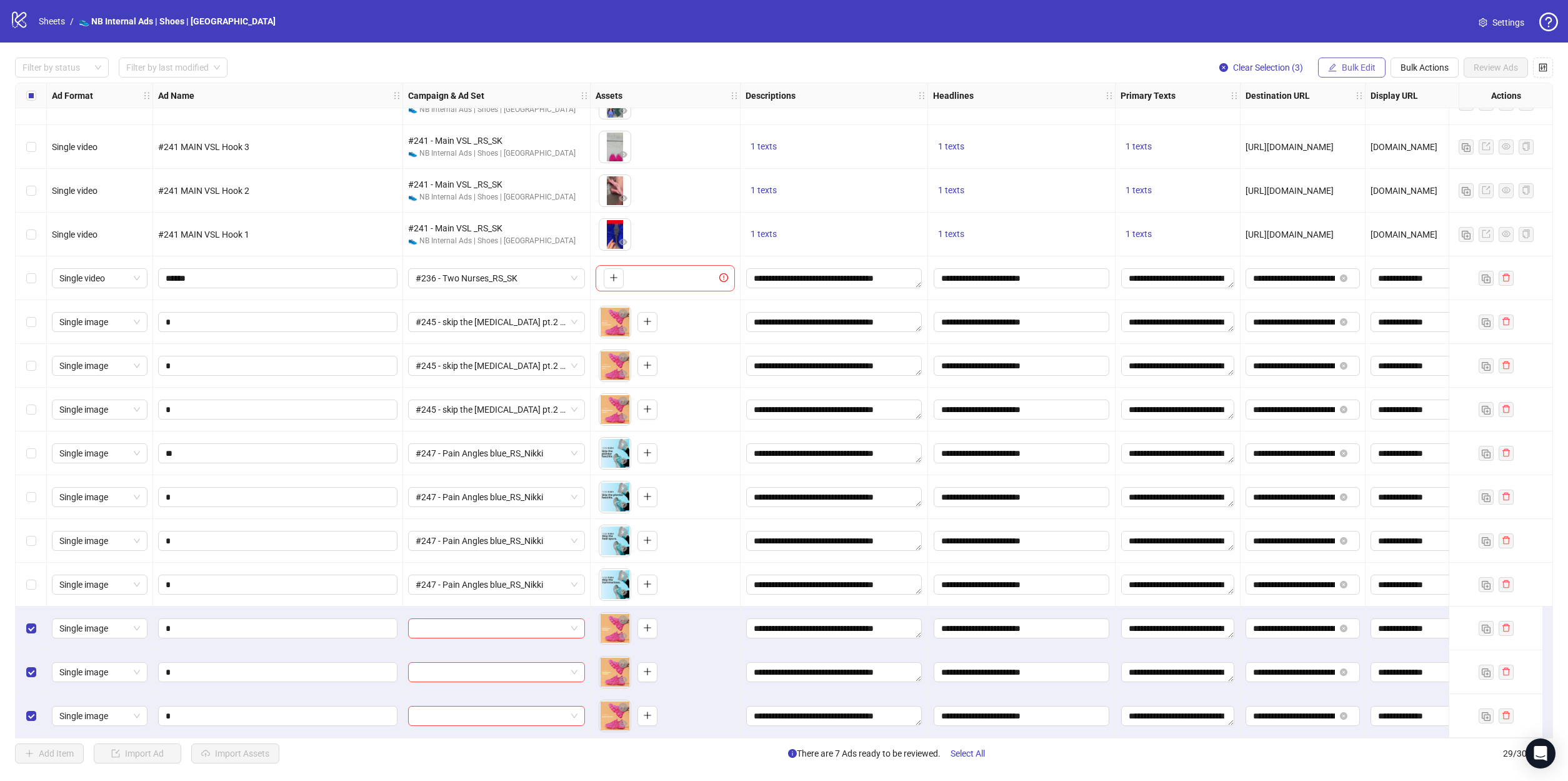
click at [1357, 72] on span "Bulk Edit" at bounding box center [1359, 67] width 34 height 10
click at [1361, 68] on span "Bulk Edit" at bounding box center [1359, 67] width 34 height 10
click at [1362, 68] on span "Bulk Edit" at bounding box center [1359, 67] width 34 height 10
click at [1374, 135] on span "Campaign & Ad Set" at bounding box center [1364, 133] width 74 height 14
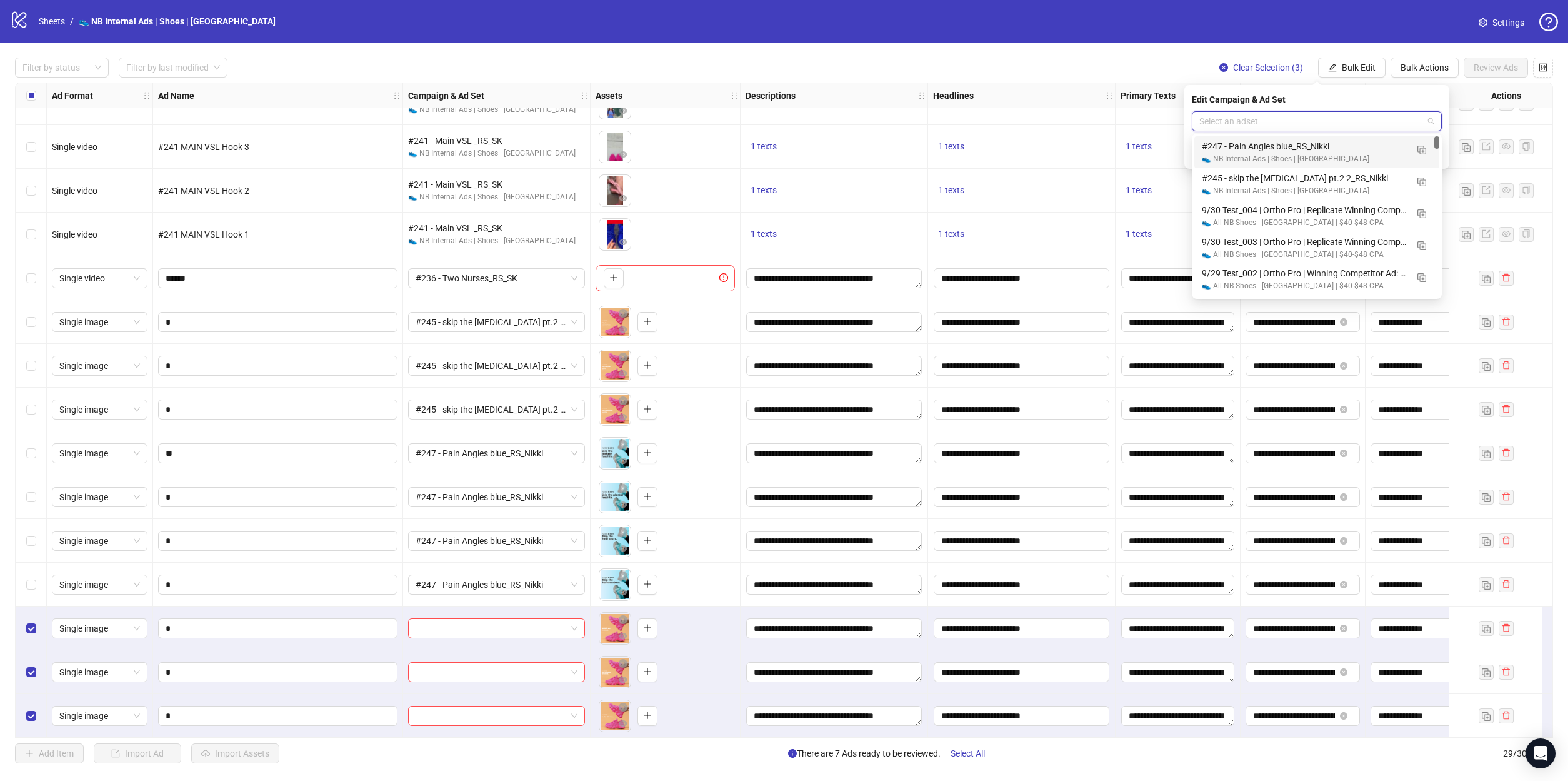
click at [1418, 122] on input "search" at bounding box center [1311, 121] width 224 height 19
click at [1416, 150] on button "button" at bounding box center [1421, 149] width 20 height 20
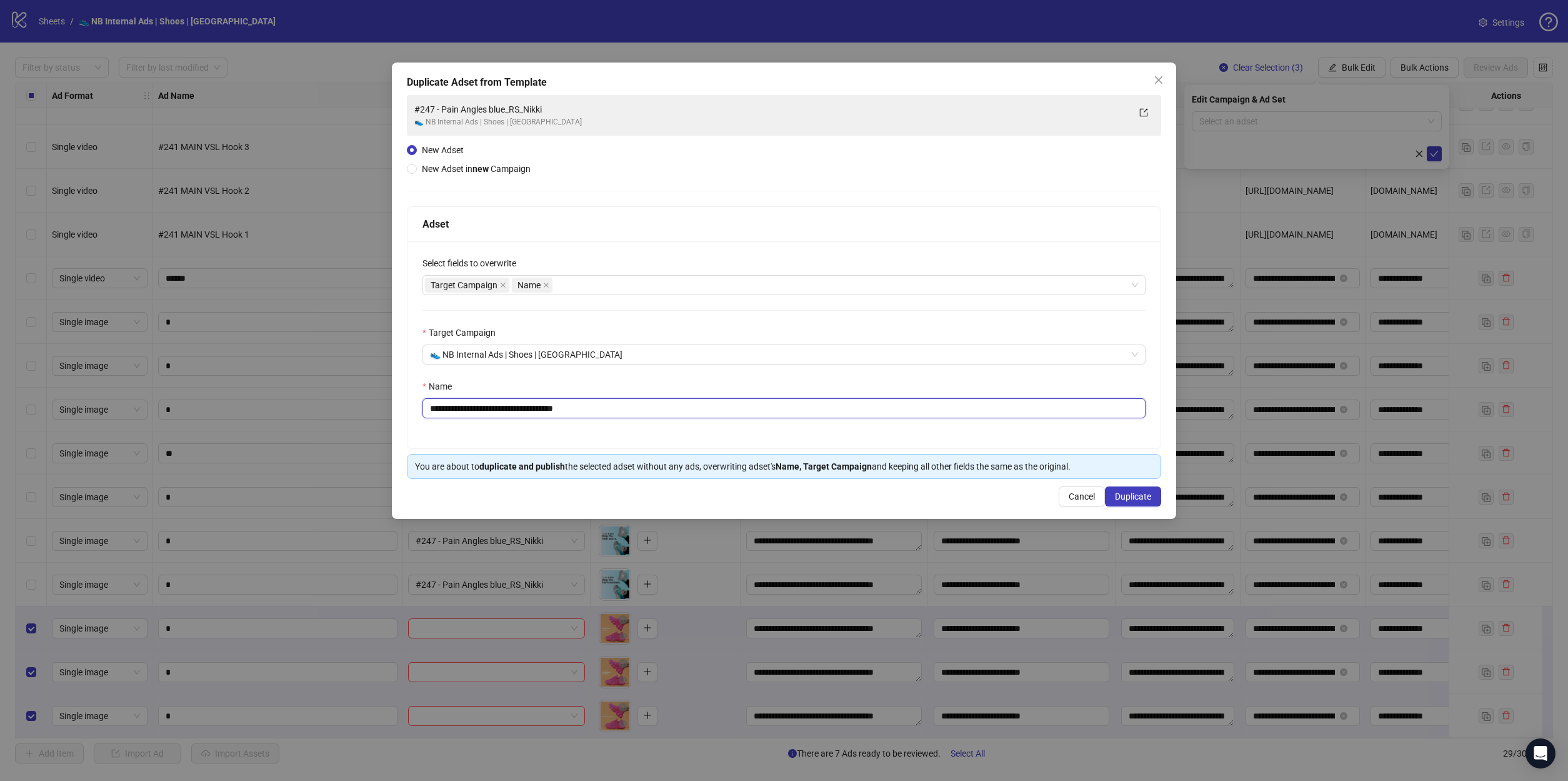
drag, startPoint x: 522, startPoint y: 407, endPoint x: 397, endPoint y: 407, distance: 125.0
click at [397, 407] on div "**********" at bounding box center [784, 290] width 784 height 456
paste input "text"
drag, startPoint x: 573, startPoint y: 408, endPoint x: 546, endPoint y: 409, distance: 27.0
click at [546, 409] on input "**********" at bounding box center [784, 407] width 723 height 20
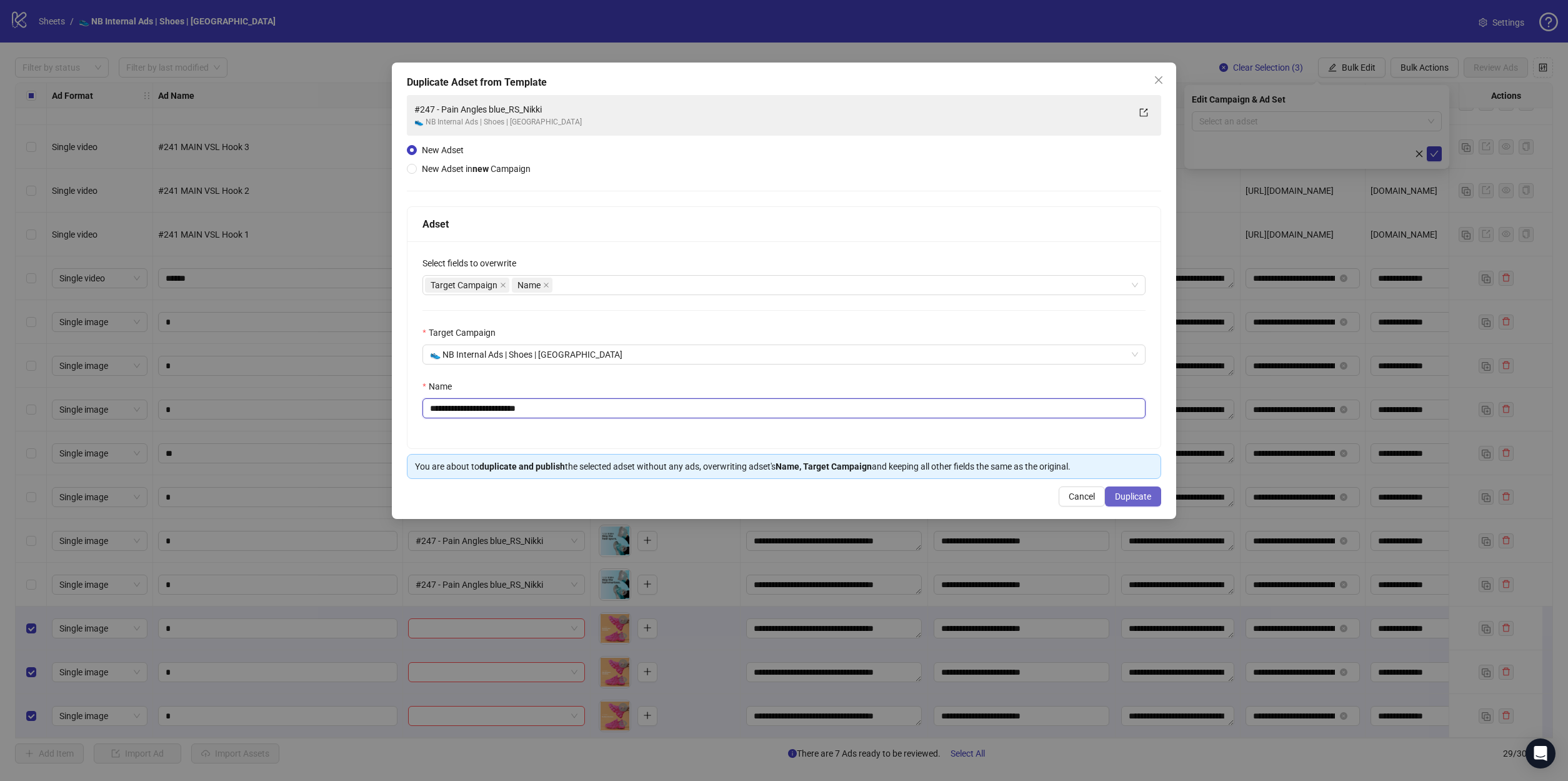
type input "**********"
click at [1144, 499] on span "Duplicate" at bounding box center [1133, 496] width 37 height 10
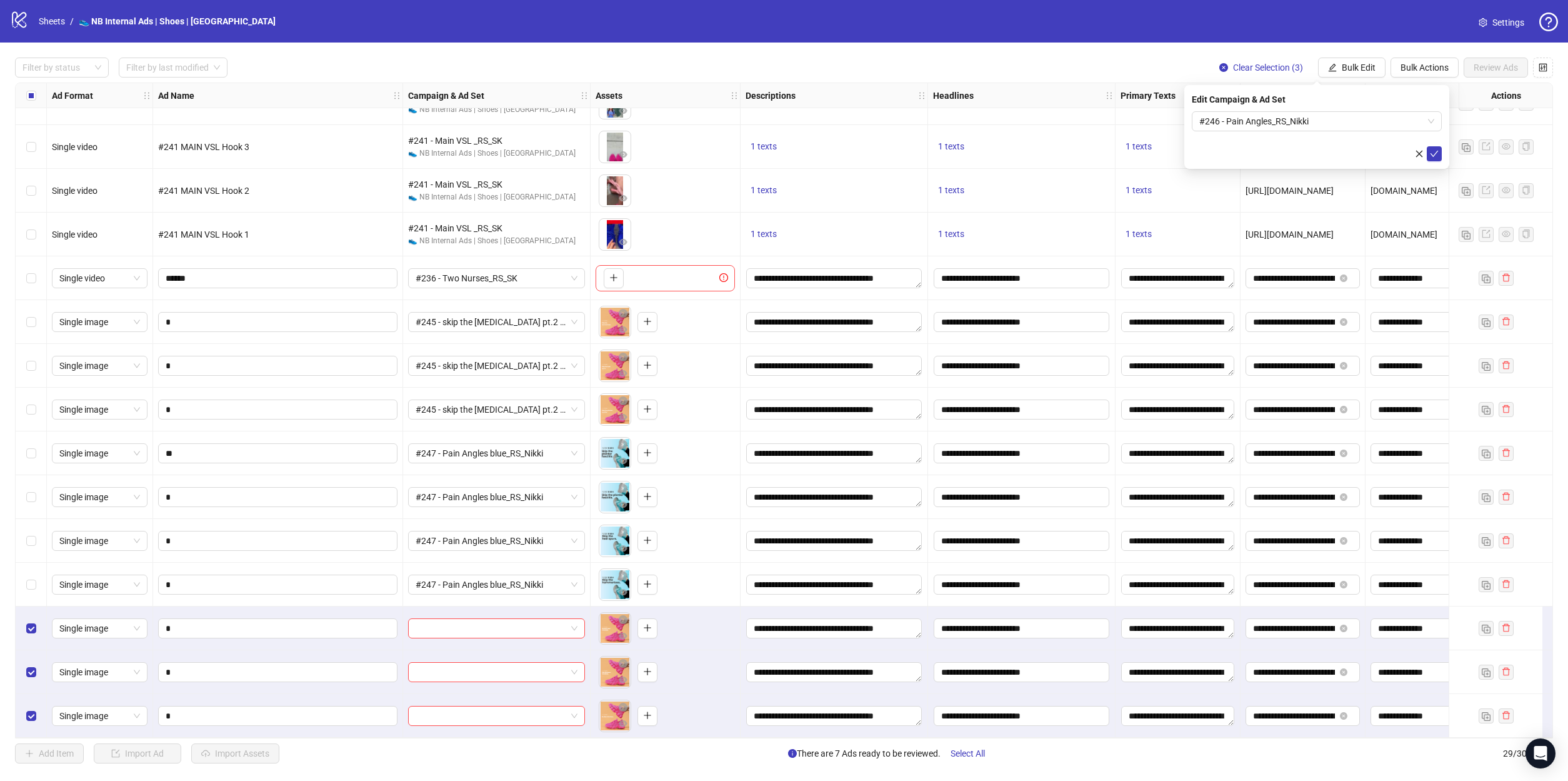
click at [1438, 155] on icon "check" at bounding box center [1434, 153] width 8 height 8
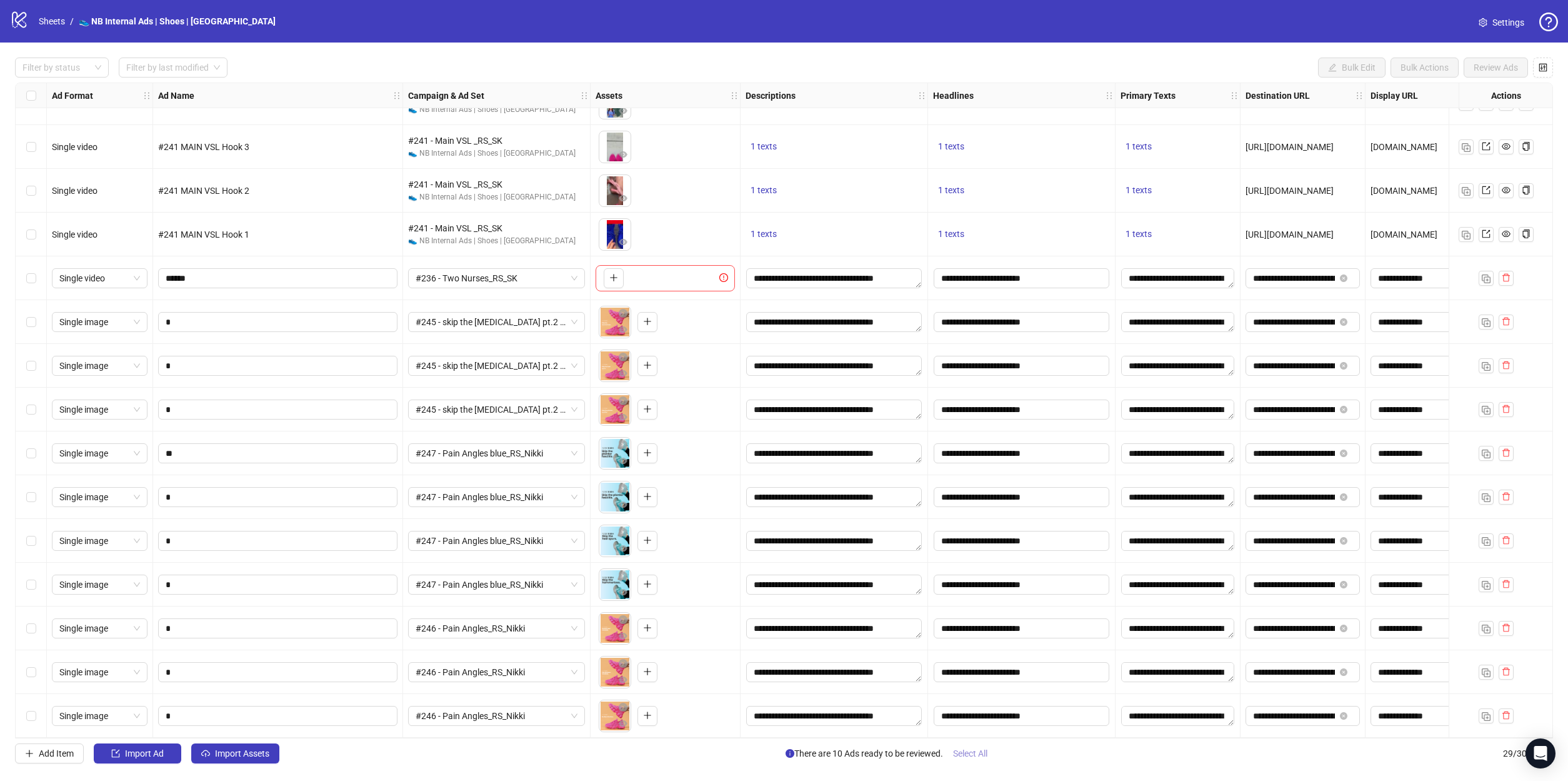
click at [979, 752] on span "Select All" at bounding box center [970, 753] width 35 height 10
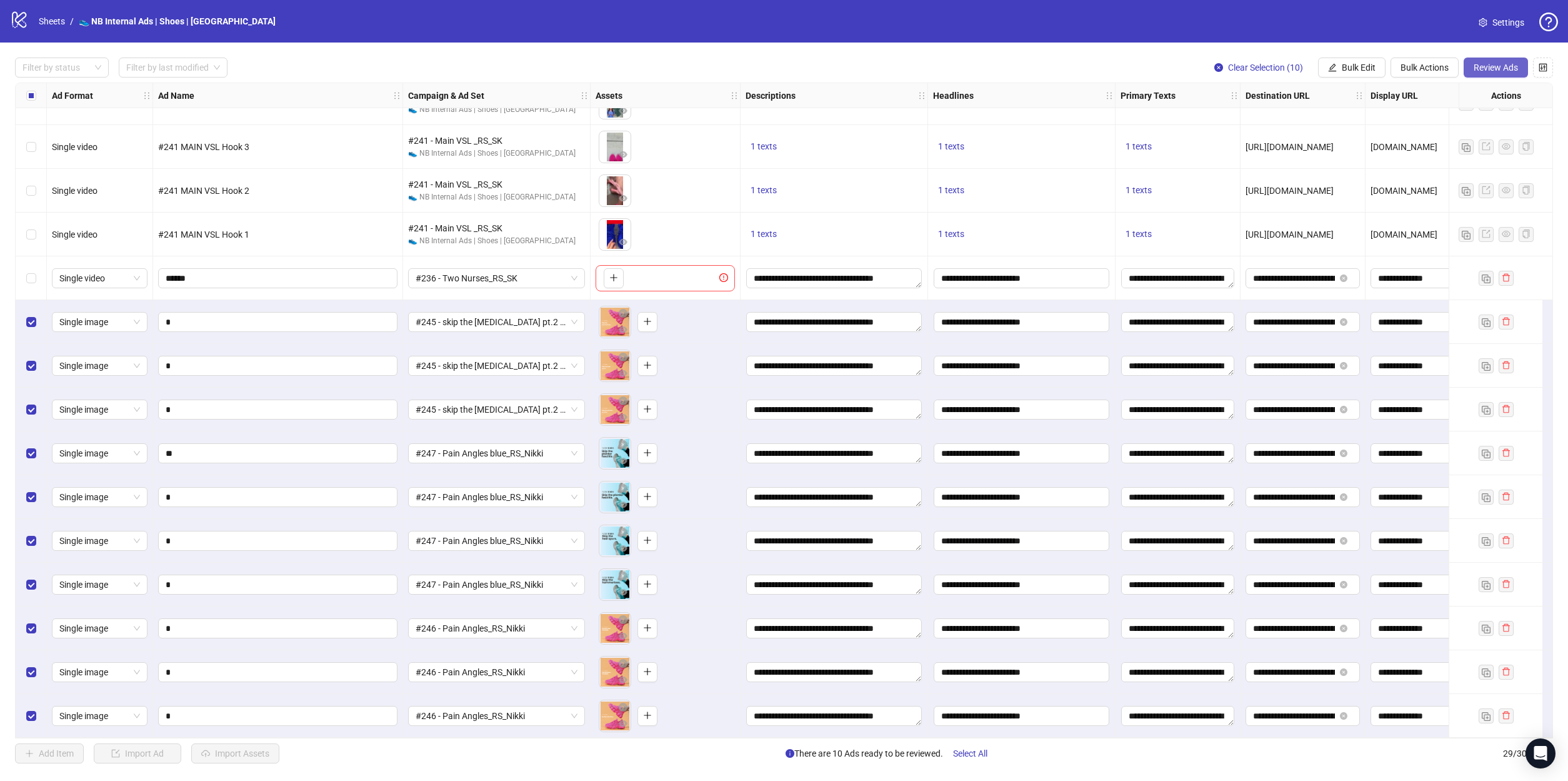
click at [1471, 66] on button "Review Ads" at bounding box center [1496, 67] width 64 height 20
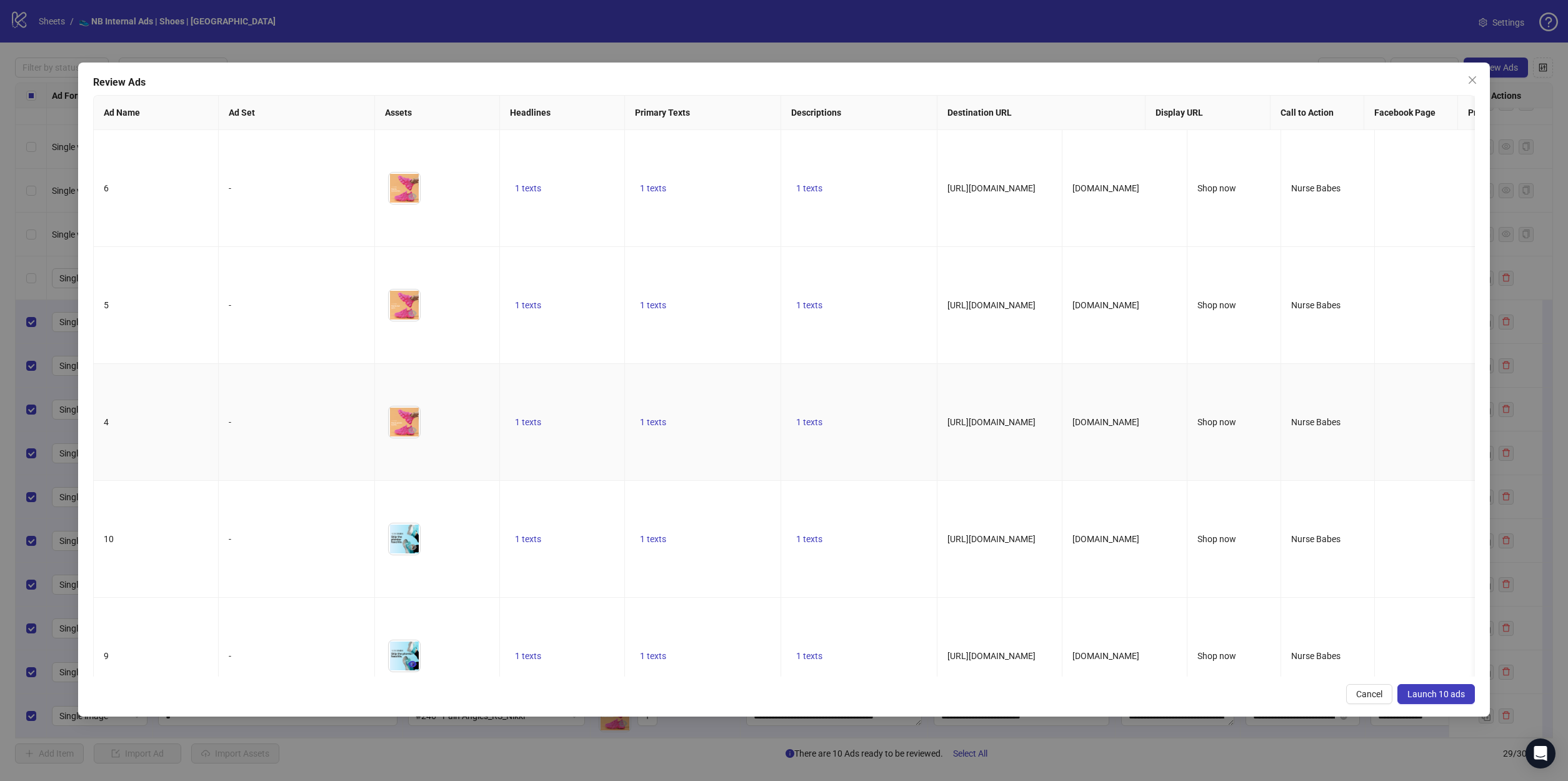
scroll to position [486, 0]
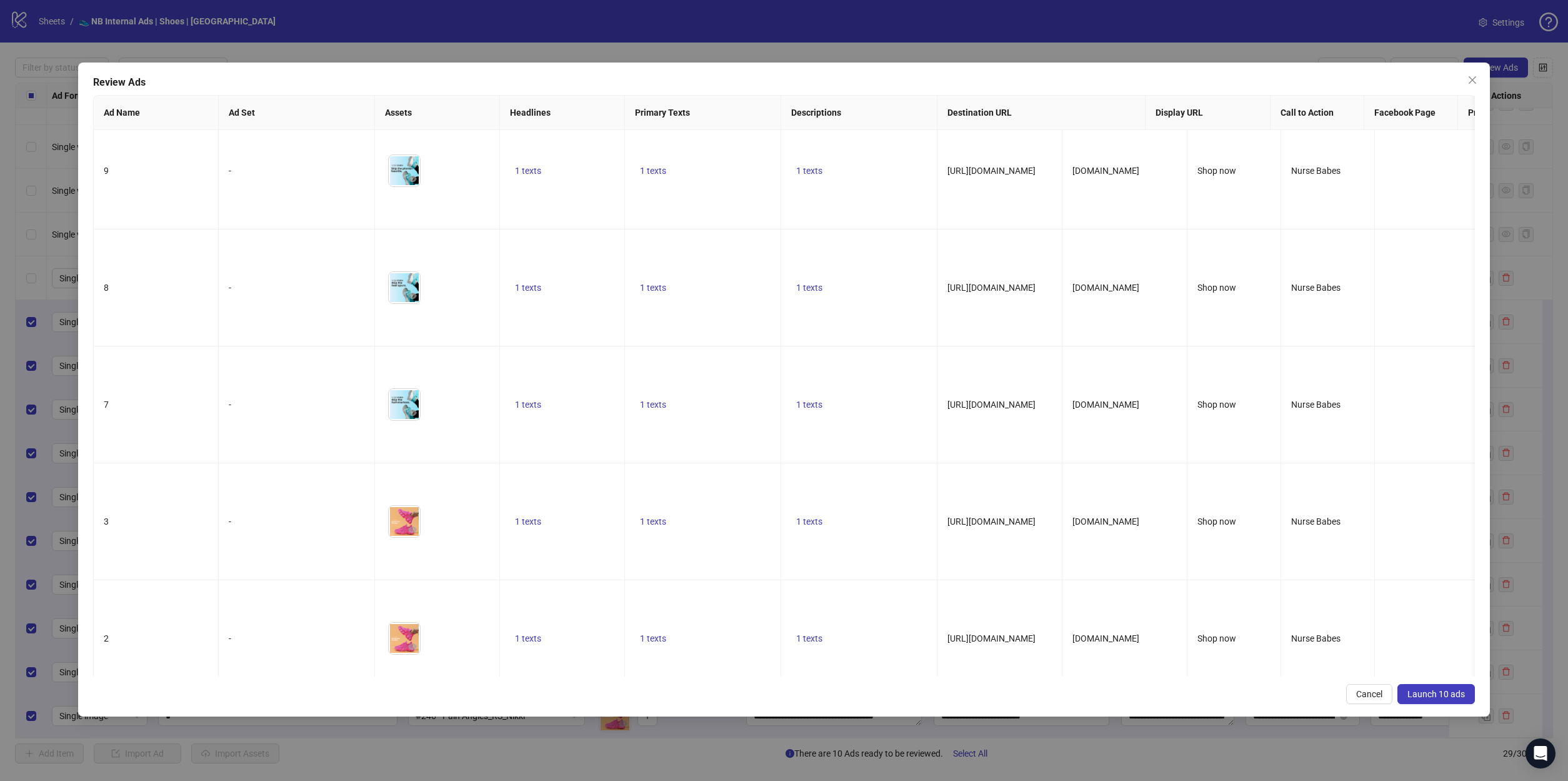
click at [1447, 693] on span "Launch 10 ads" at bounding box center [1436, 693] width 57 height 10
